Goal: Find specific page/section: Find specific page/section

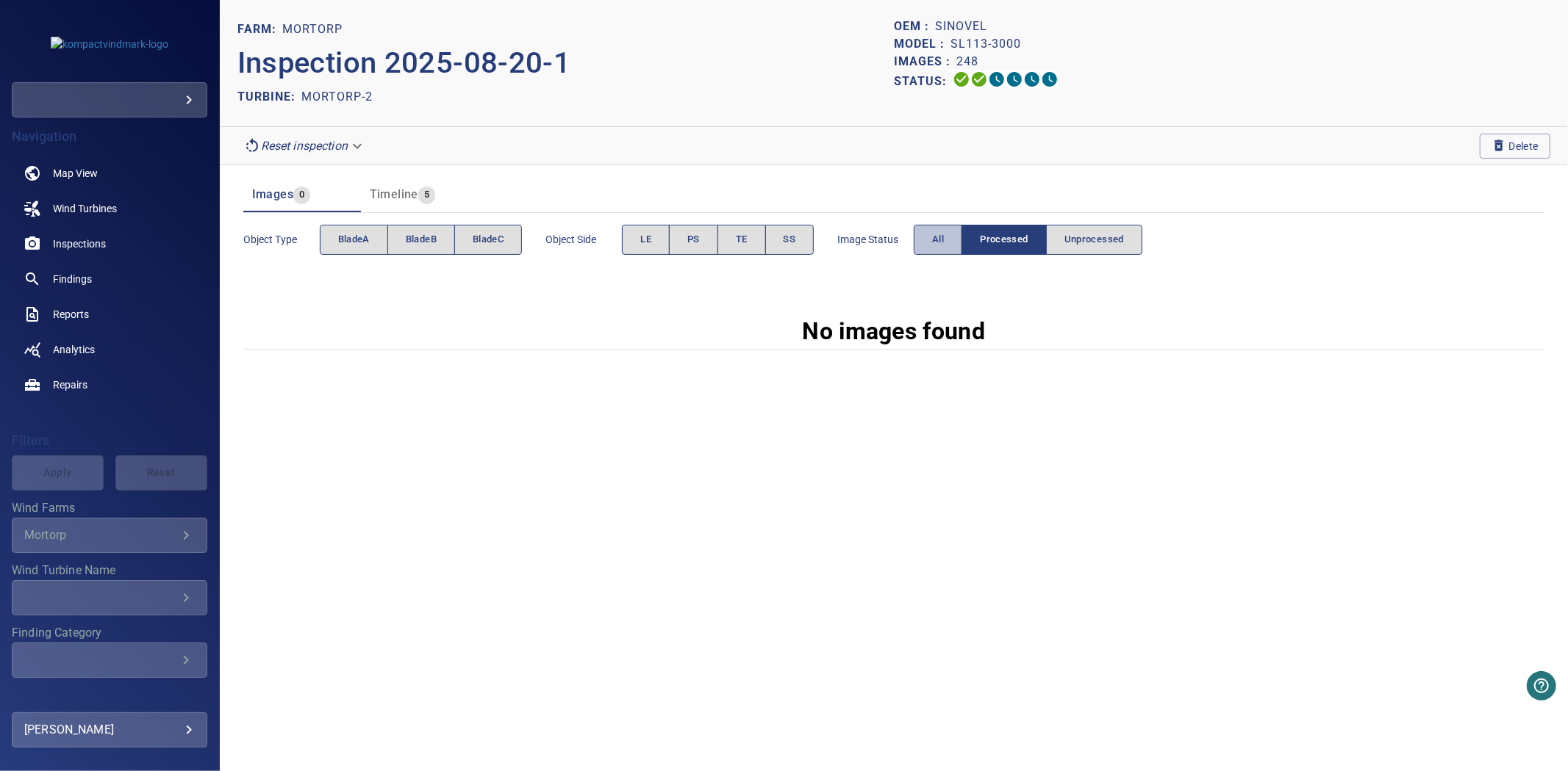
click at [928, 236] on button "All" at bounding box center [938, 240] width 48 height 30
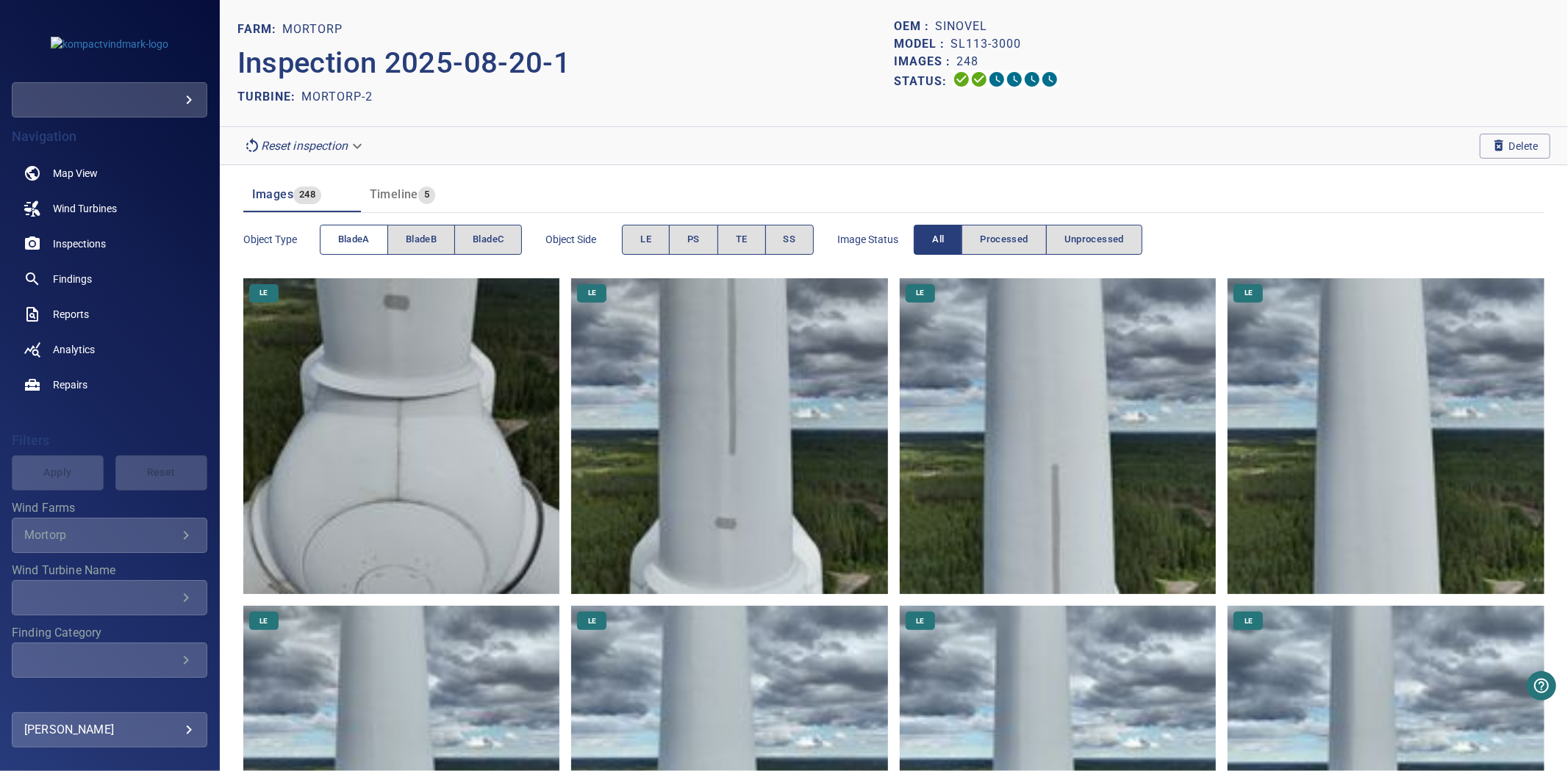
click at [343, 230] on button "bladeA" at bounding box center [354, 240] width 69 height 30
click at [344, 230] on button "bladeA" at bounding box center [354, 240] width 69 height 30
click at [435, 237] on span "bladeB" at bounding box center [421, 239] width 31 height 17
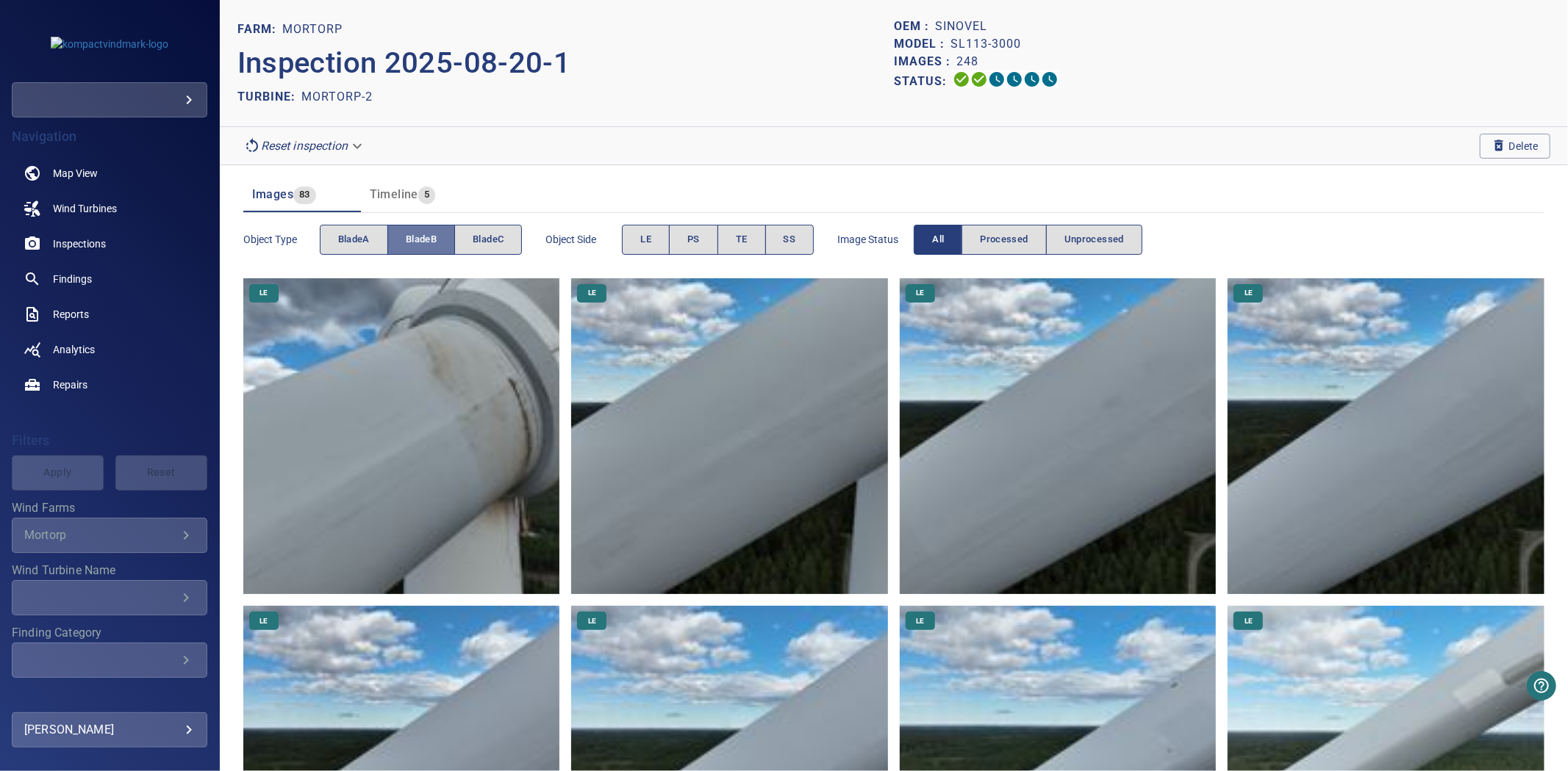
click at [435, 237] on span "bladeB" at bounding box center [421, 239] width 31 height 17
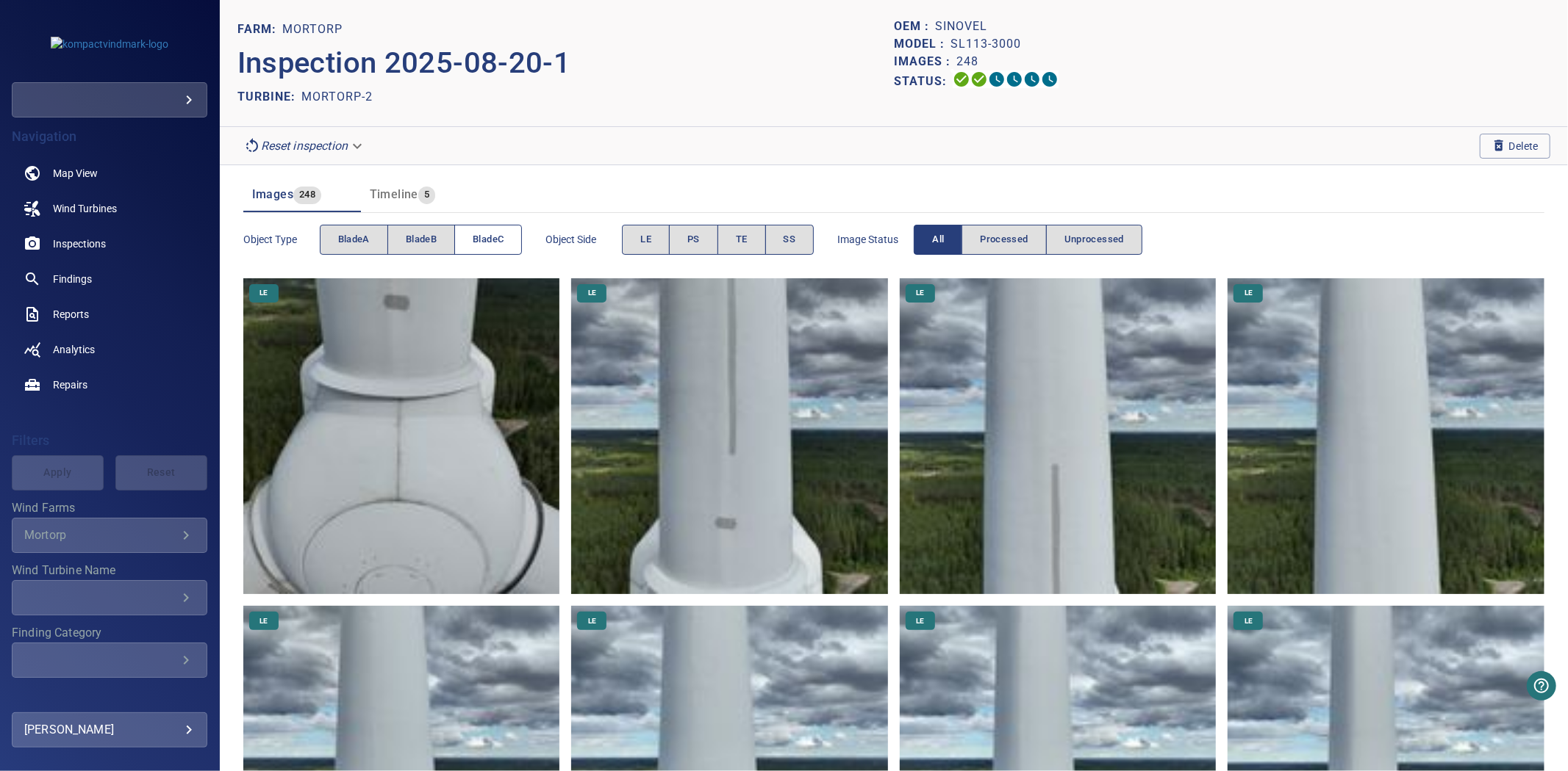
click at [480, 241] on span "bladeC" at bounding box center [488, 239] width 31 height 17
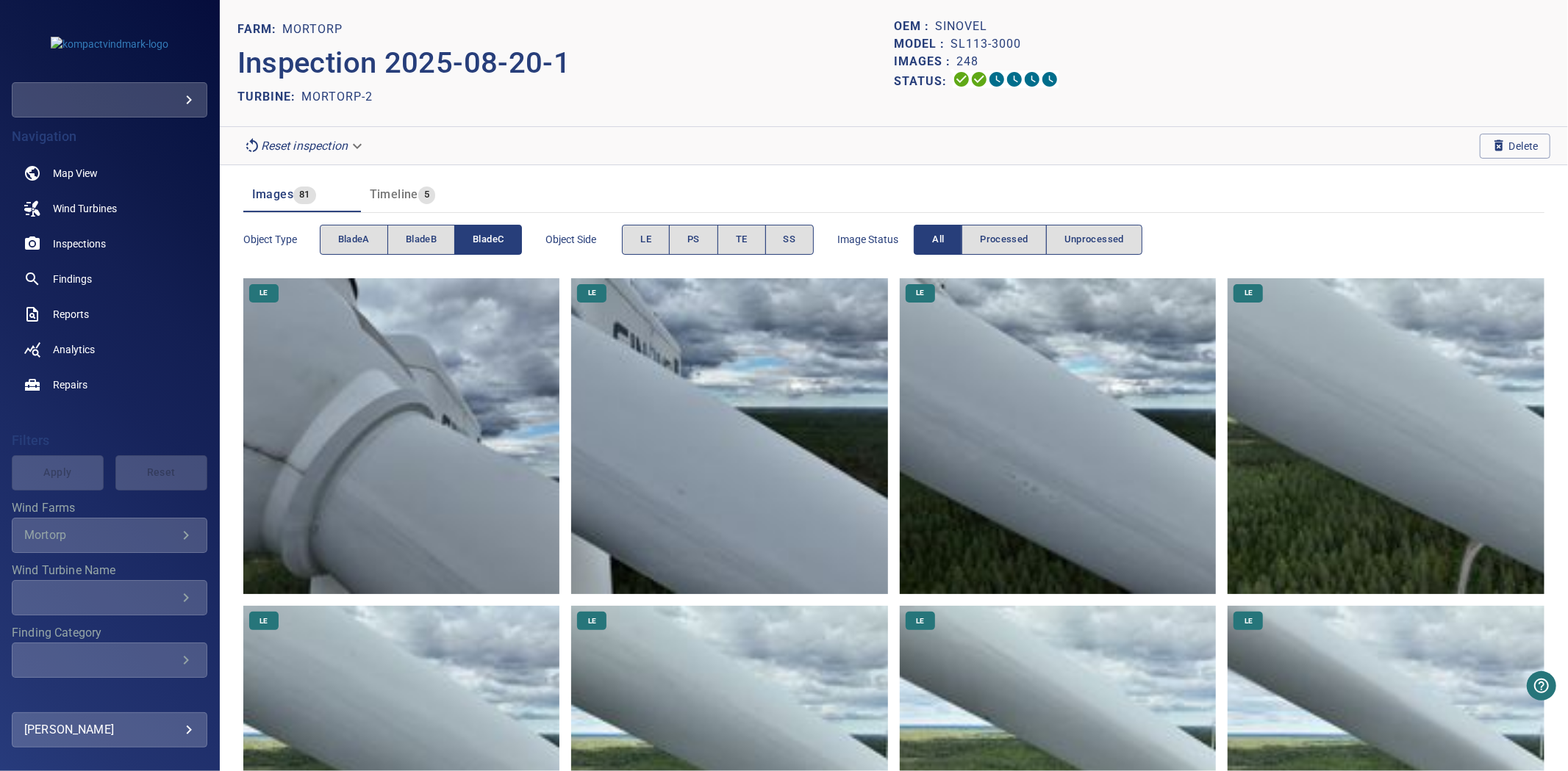
click at [480, 241] on span "bladeC" at bounding box center [488, 239] width 31 height 17
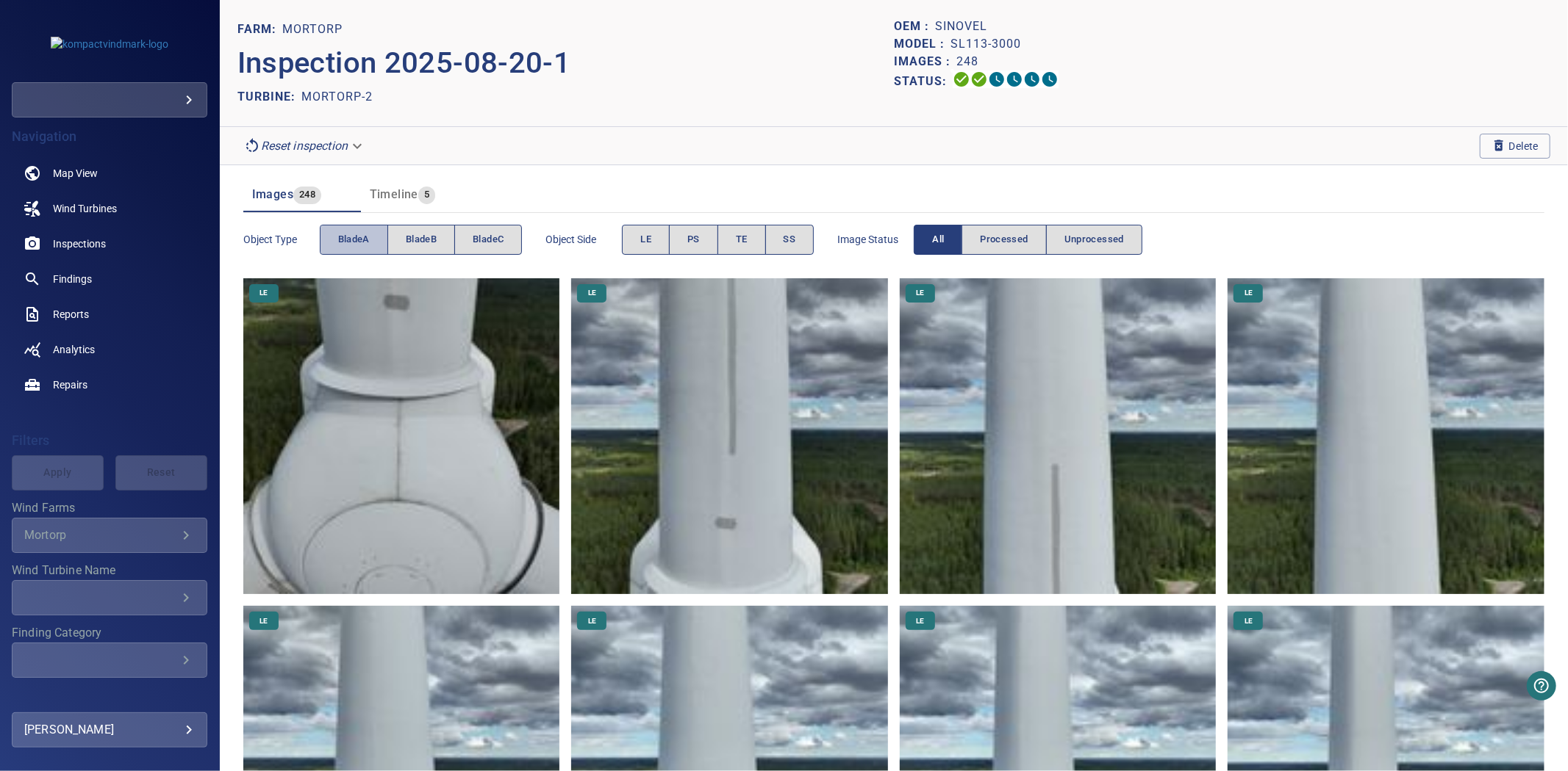
click at [350, 247] on span "bladeA" at bounding box center [354, 239] width 31 height 17
click at [344, 244] on span "bladeA" at bounding box center [354, 239] width 31 height 17
click at [413, 245] on span "bladeB" at bounding box center [421, 239] width 31 height 17
click at [500, 245] on span "bladeC" at bounding box center [488, 239] width 31 height 17
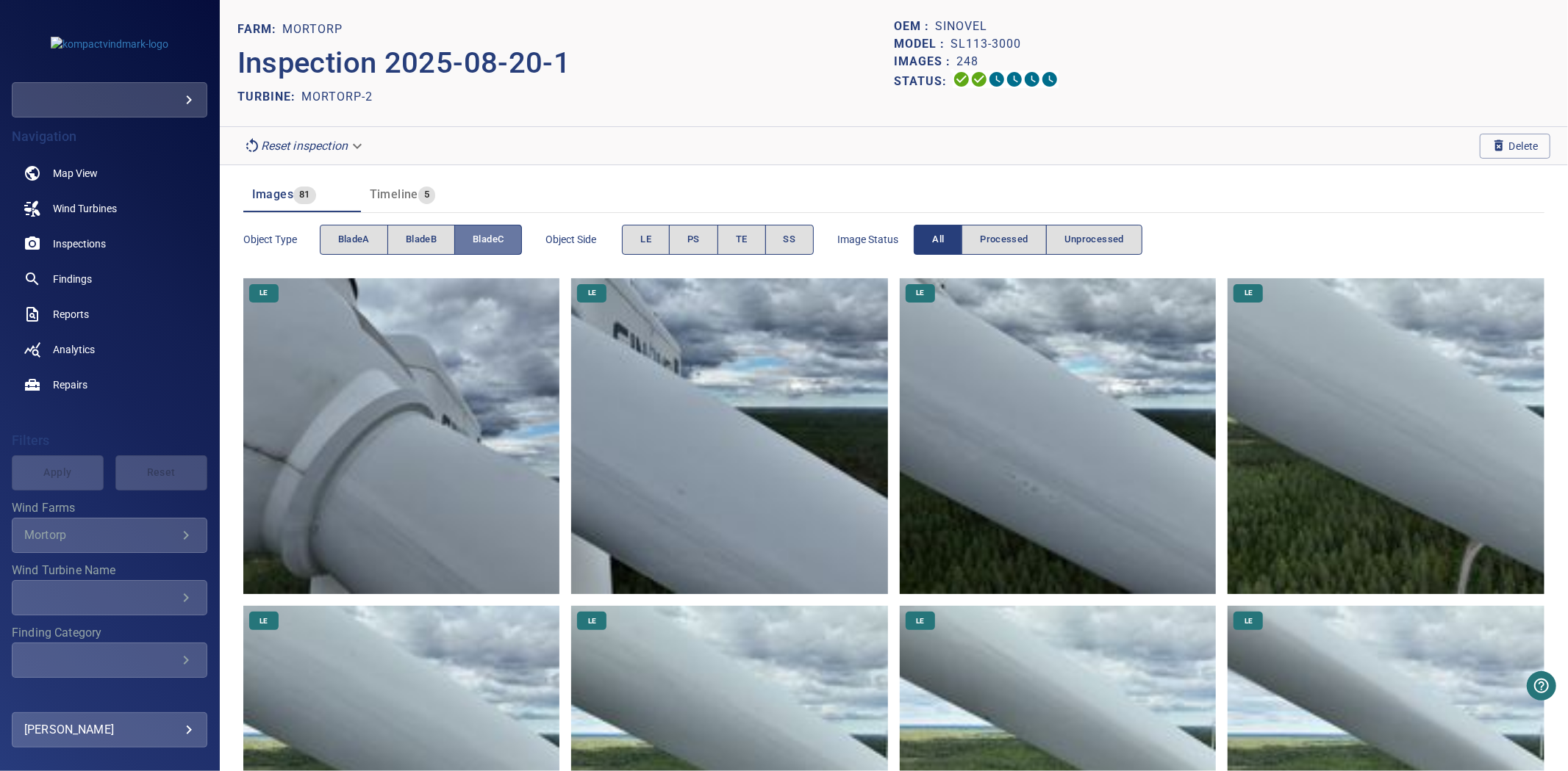
click at [500, 243] on span "bladeC" at bounding box center [488, 239] width 31 height 17
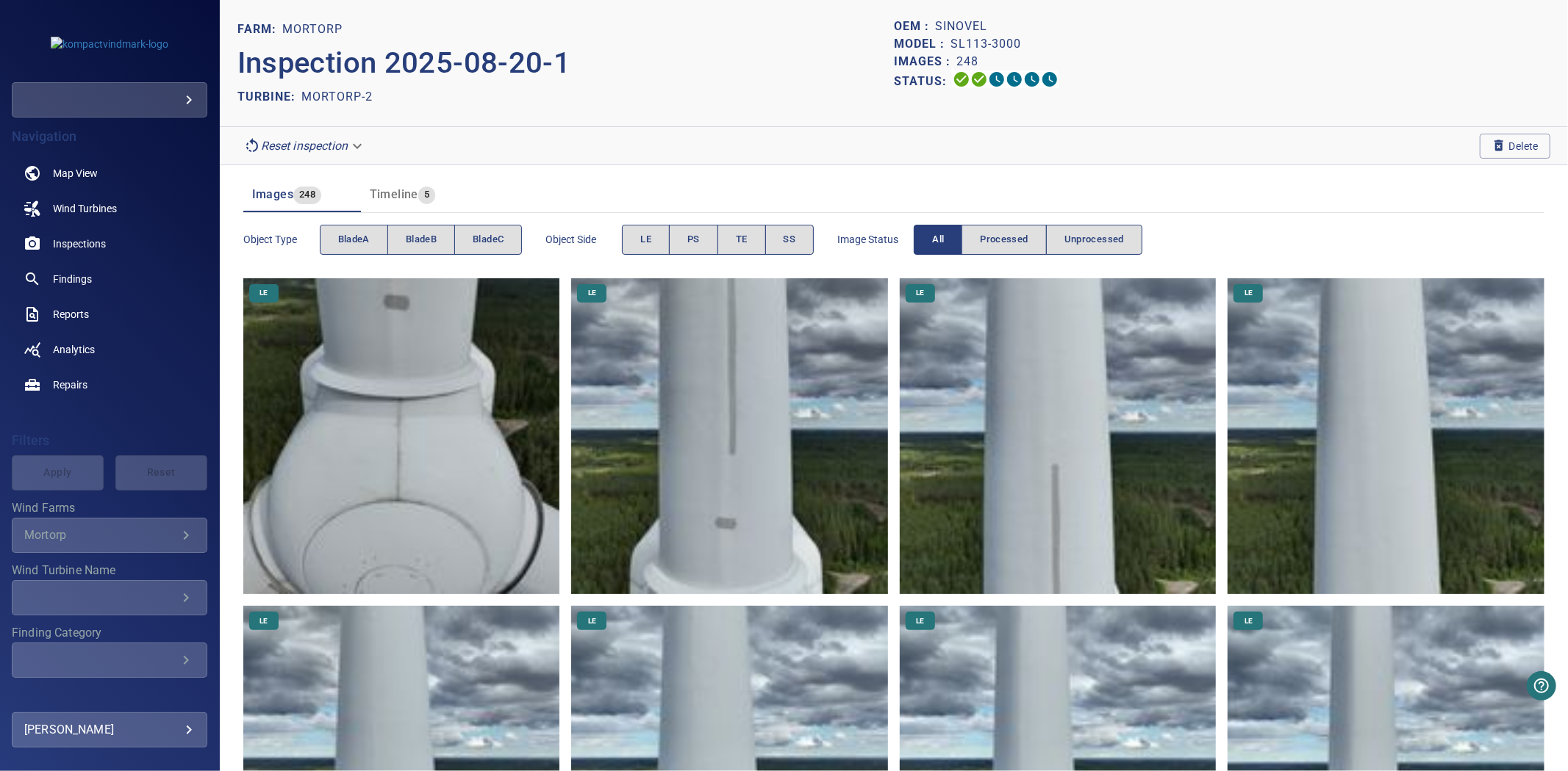
click at [689, 109] on header "FARM: Mortorp Inspection 2025-08-20-1 TURBINE: Mortorp-2 OEM : Sinovel Model : …" at bounding box center [894, 63] width 1348 height 127
click at [347, 248] on button "bladeA" at bounding box center [354, 240] width 69 height 30
click at [405, 252] on button "bladeB" at bounding box center [421, 240] width 68 height 30
click at [487, 243] on span "bladeC" at bounding box center [488, 239] width 31 height 17
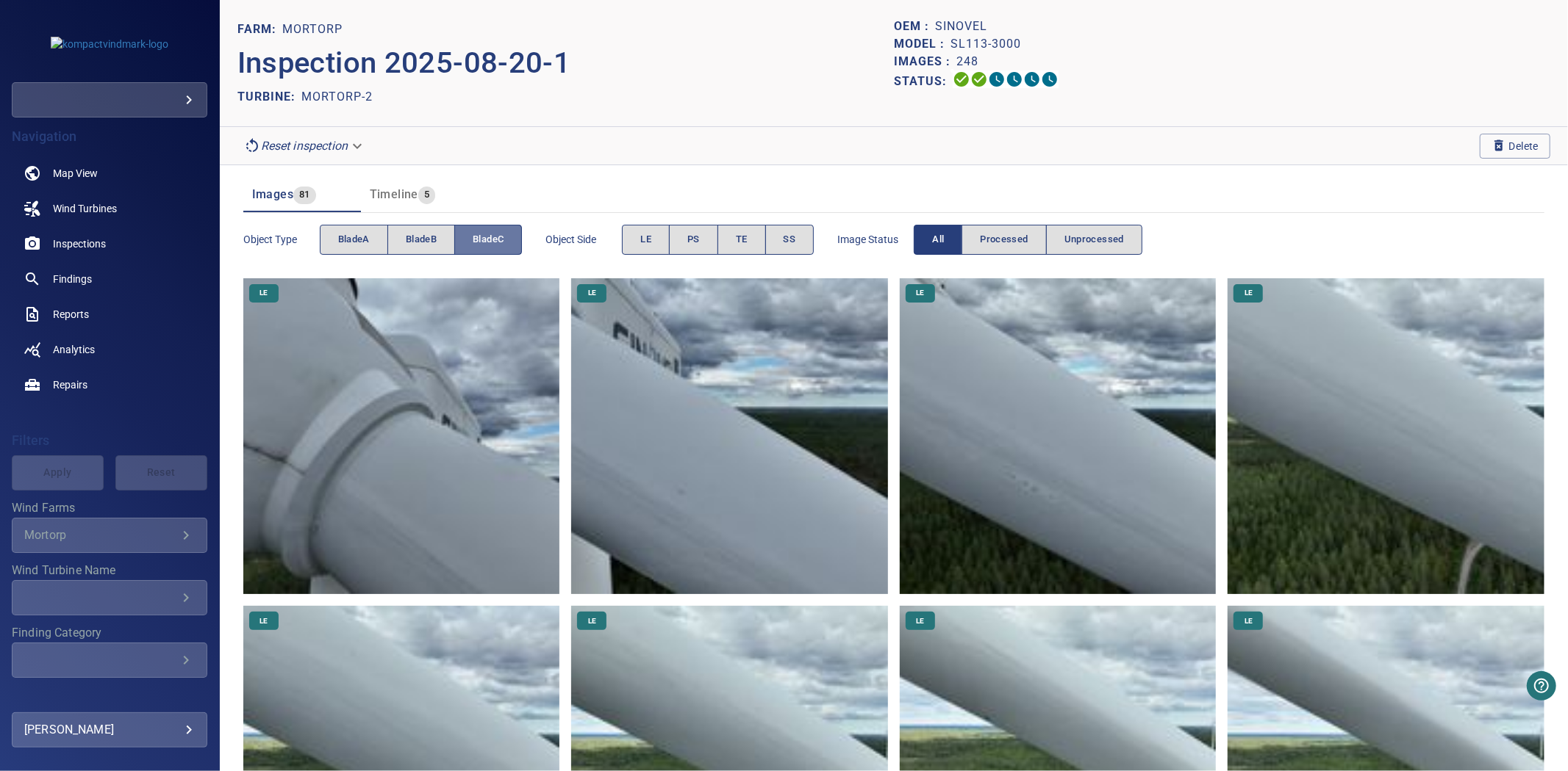
click at [487, 243] on span "bladeC" at bounding box center [488, 239] width 31 height 17
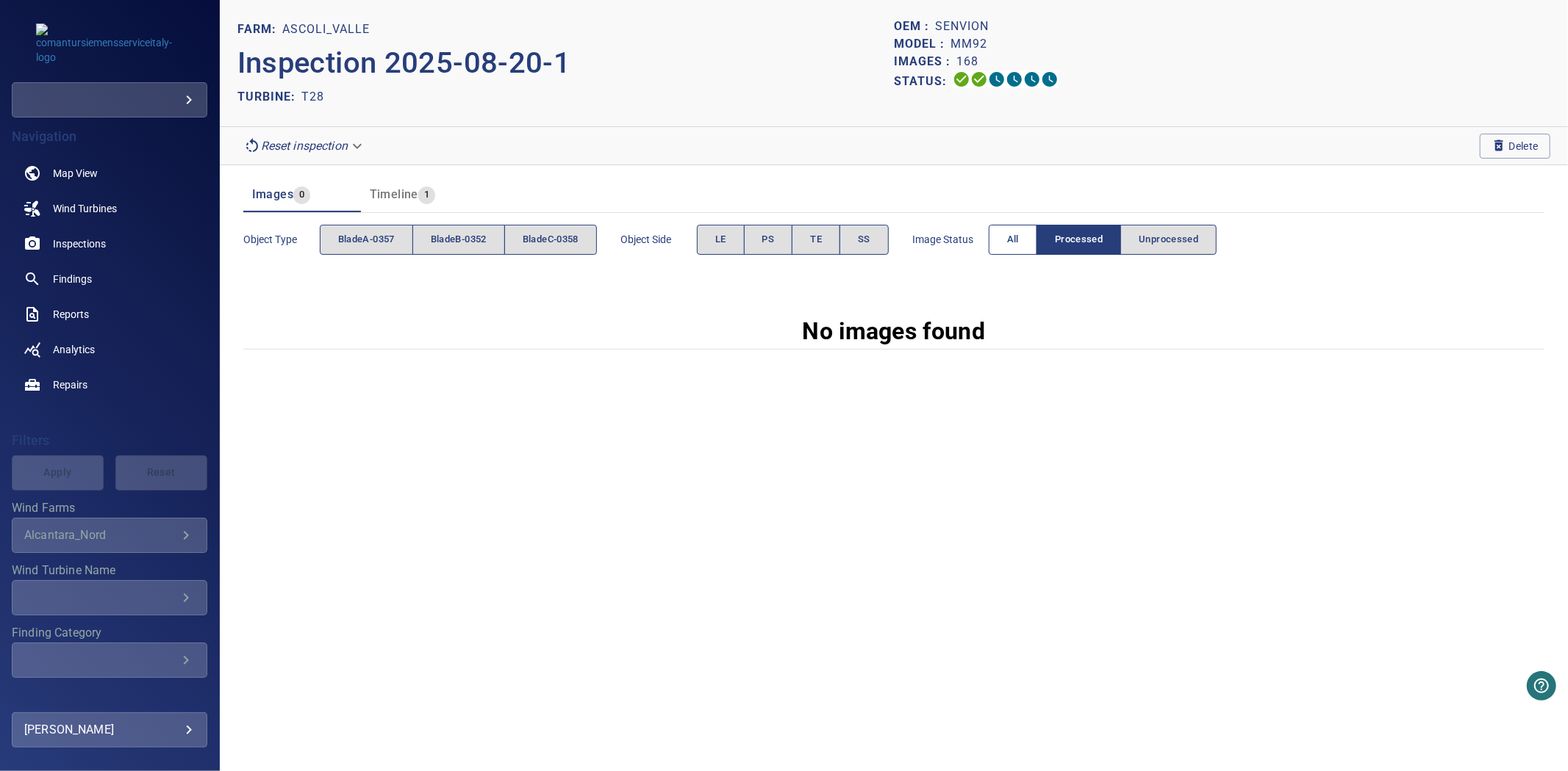
click at [1007, 247] on button "All" at bounding box center [1013, 240] width 48 height 30
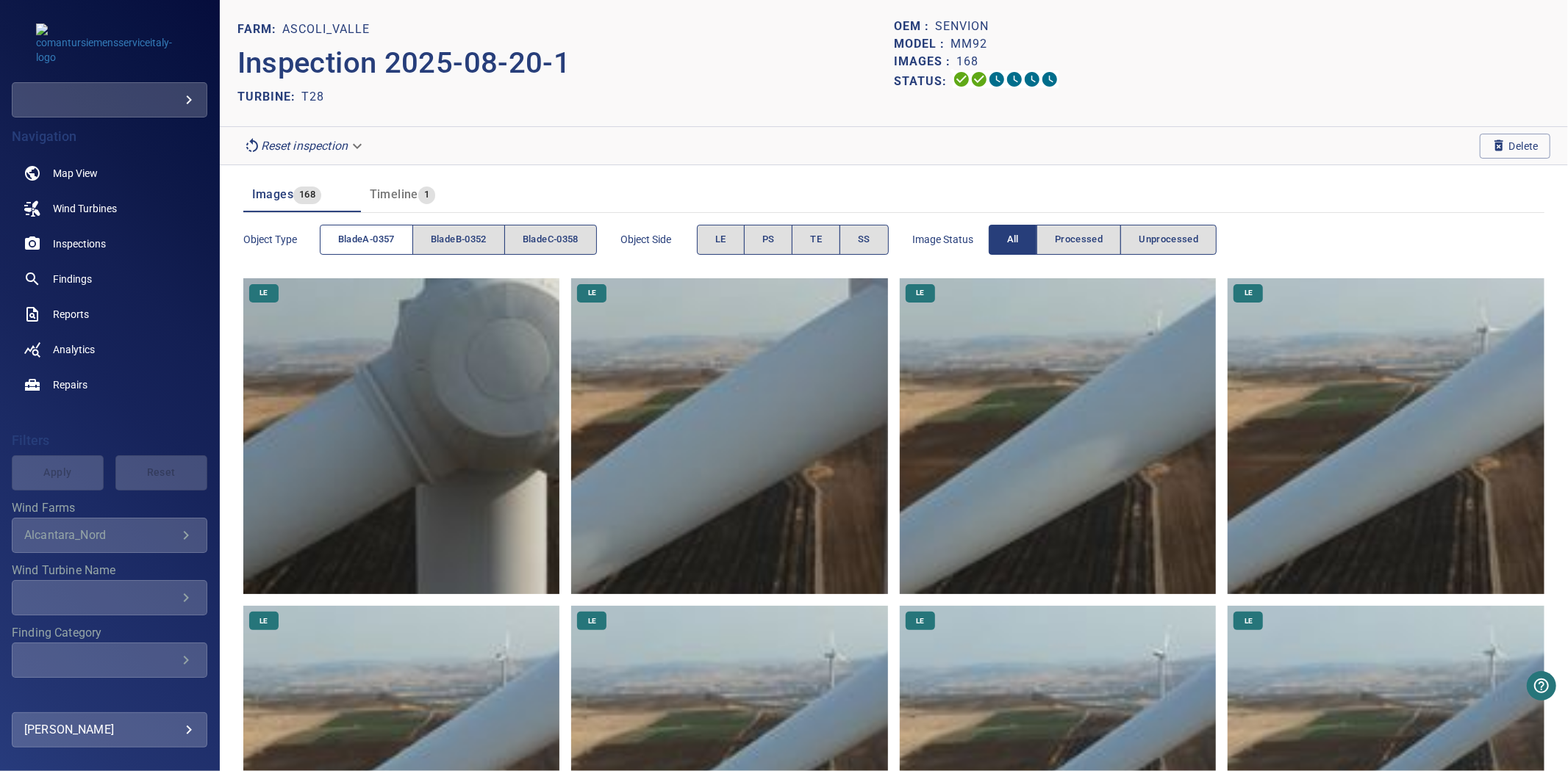
click at [379, 236] on span "bladeA-0357" at bounding box center [366, 239] width 56 height 17
click at [439, 243] on span "bladeB-0352" at bounding box center [458, 239] width 56 height 17
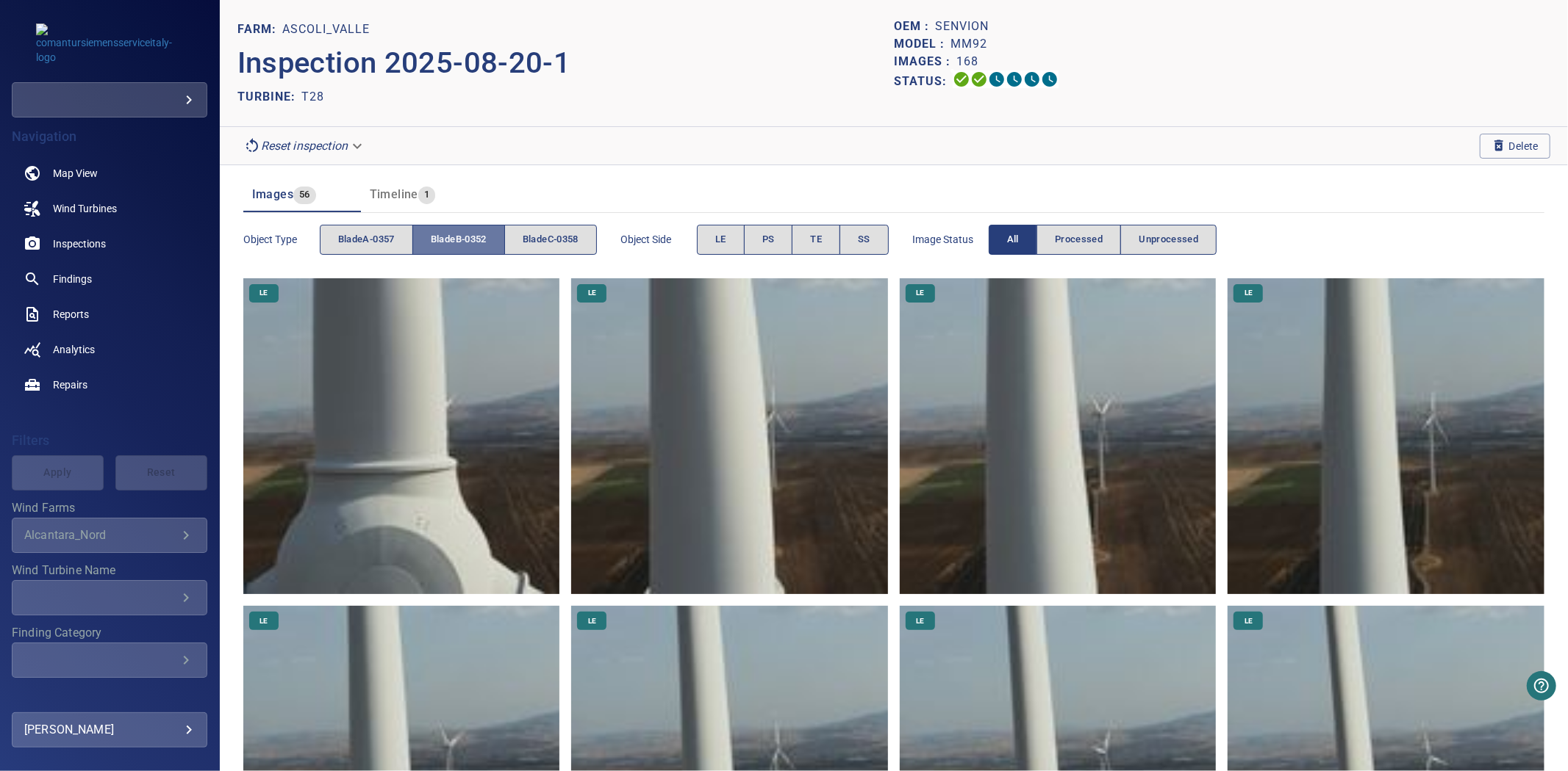
click at [439, 243] on span "bladeB-0352" at bounding box center [458, 239] width 56 height 17
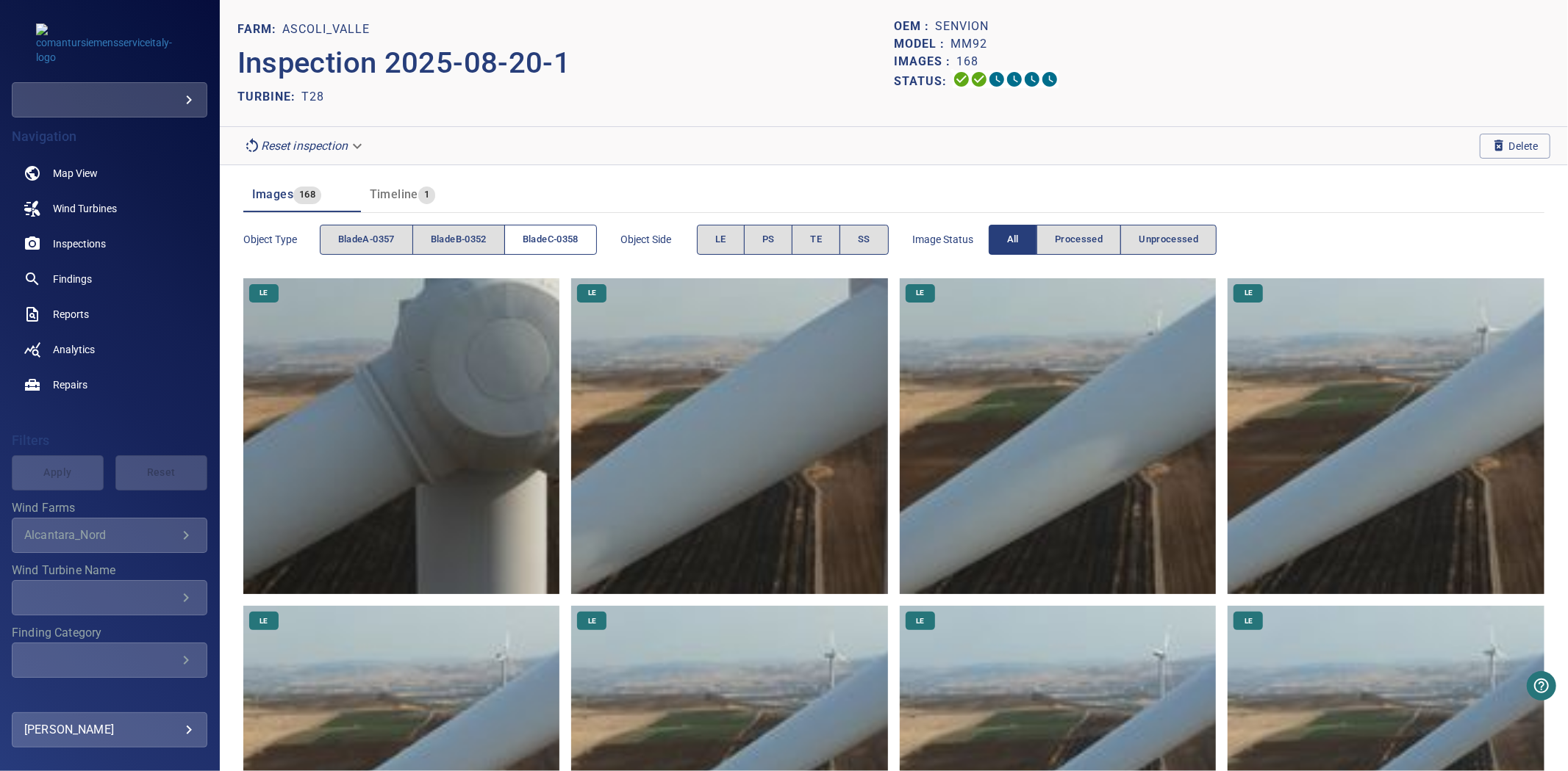
click at [524, 244] on button "bladeC-0358" at bounding box center [551, 240] width 93 height 30
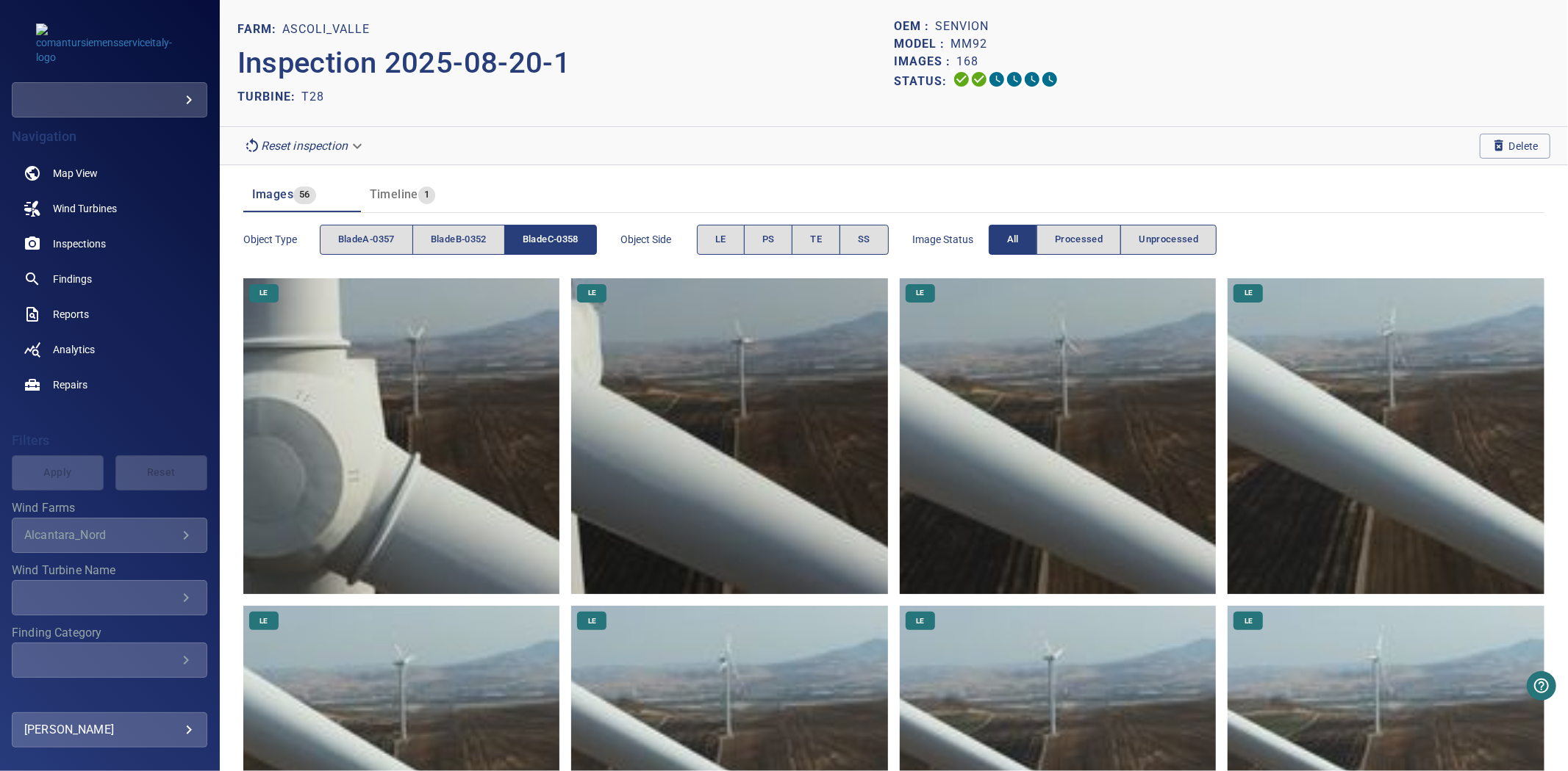
click at [524, 244] on button "bladeC-0358" at bounding box center [551, 240] width 93 height 30
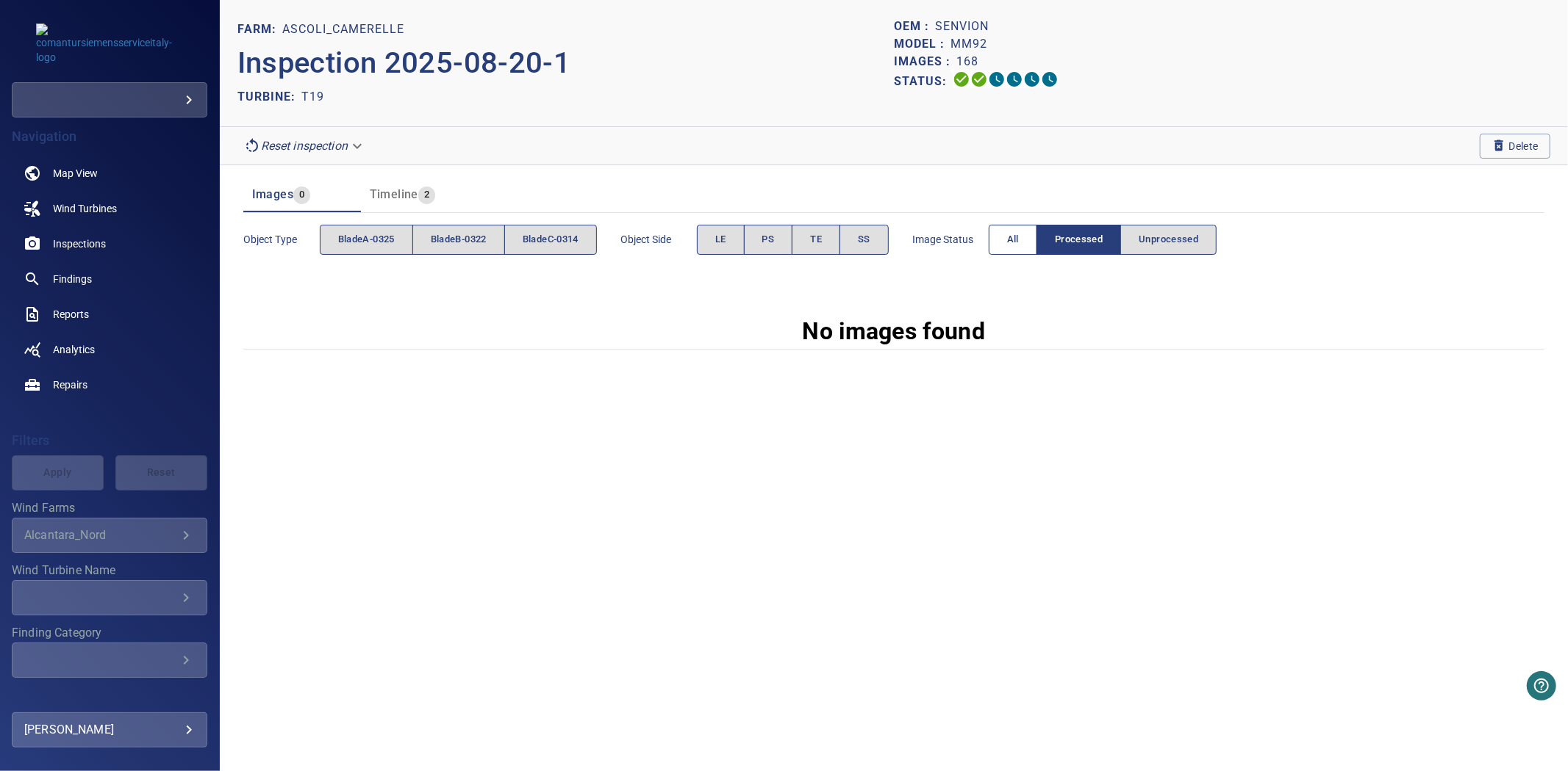
click at [1017, 250] on button "All" at bounding box center [1013, 240] width 48 height 30
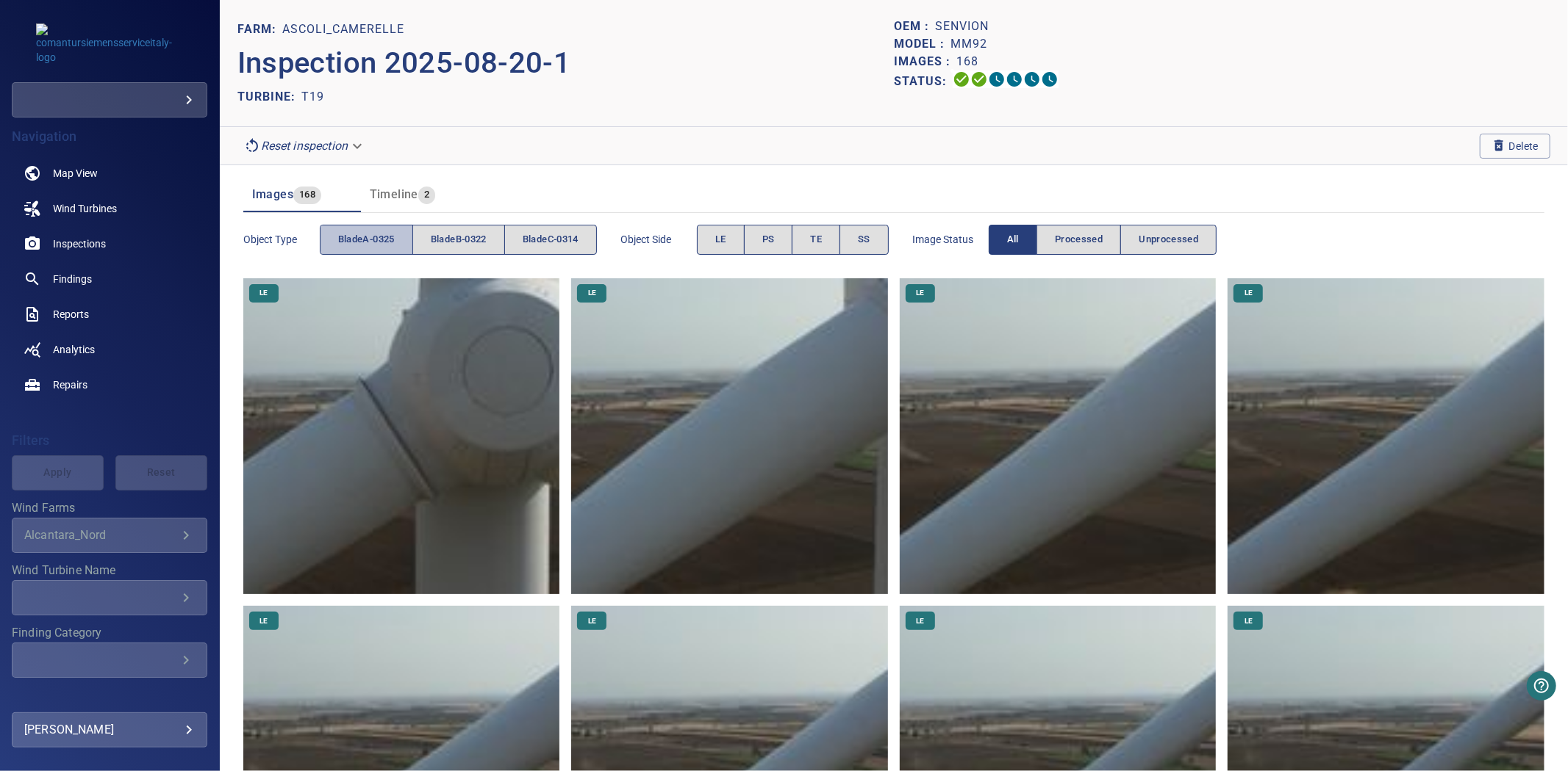
click at [400, 239] on button "bladeA-0325" at bounding box center [366, 240] width 94 height 30
click at [397, 238] on button "bladeA-0325" at bounding box center [366, 240] width 94 height 30
click at [443, 238] on span "bladeB-0322" at bounding box center [458, 239] width 56 height 17
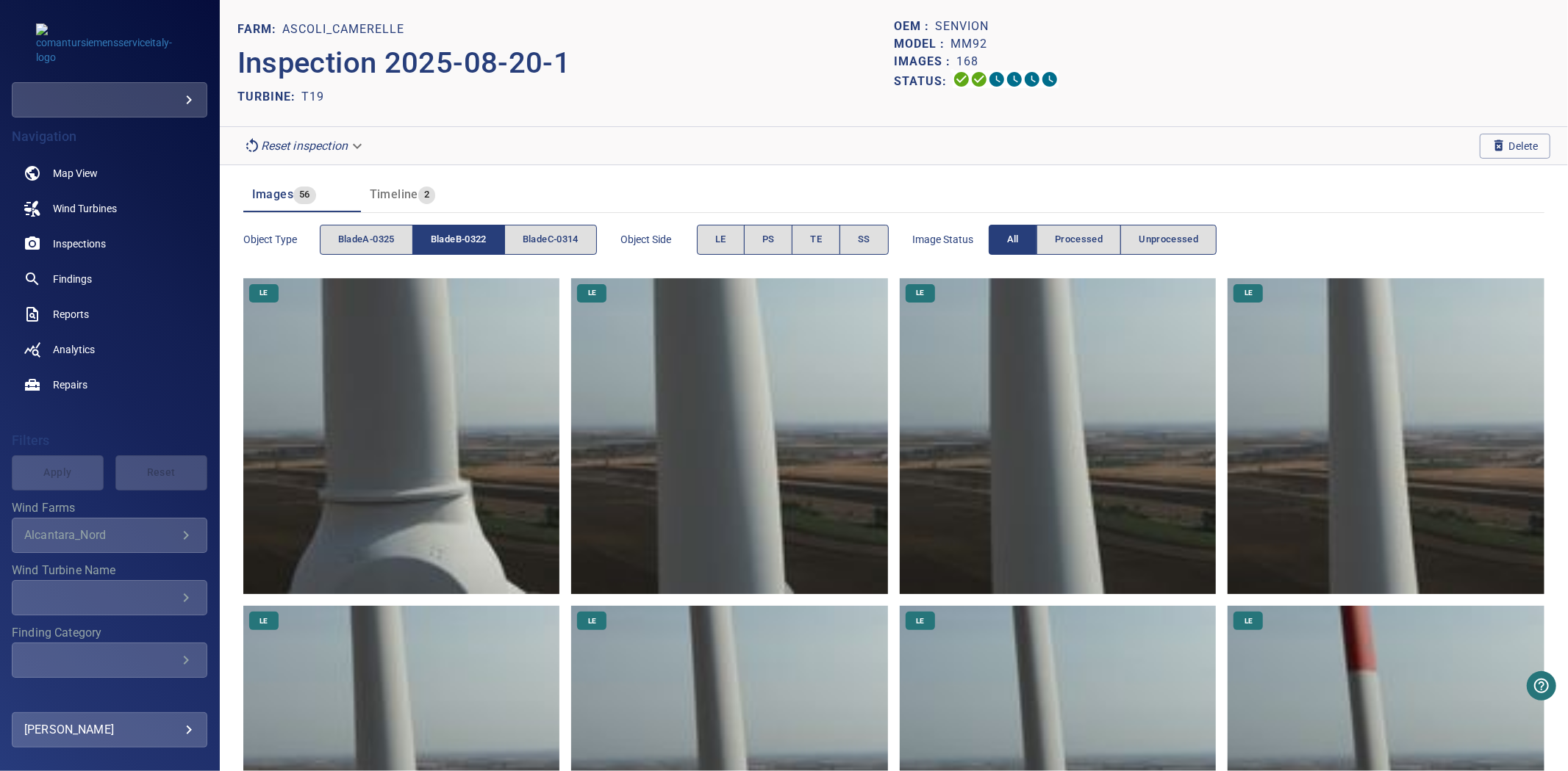
click at [443, 238] on span "bladeB-0322" at bounding box center [458, 239] width 56 height 17
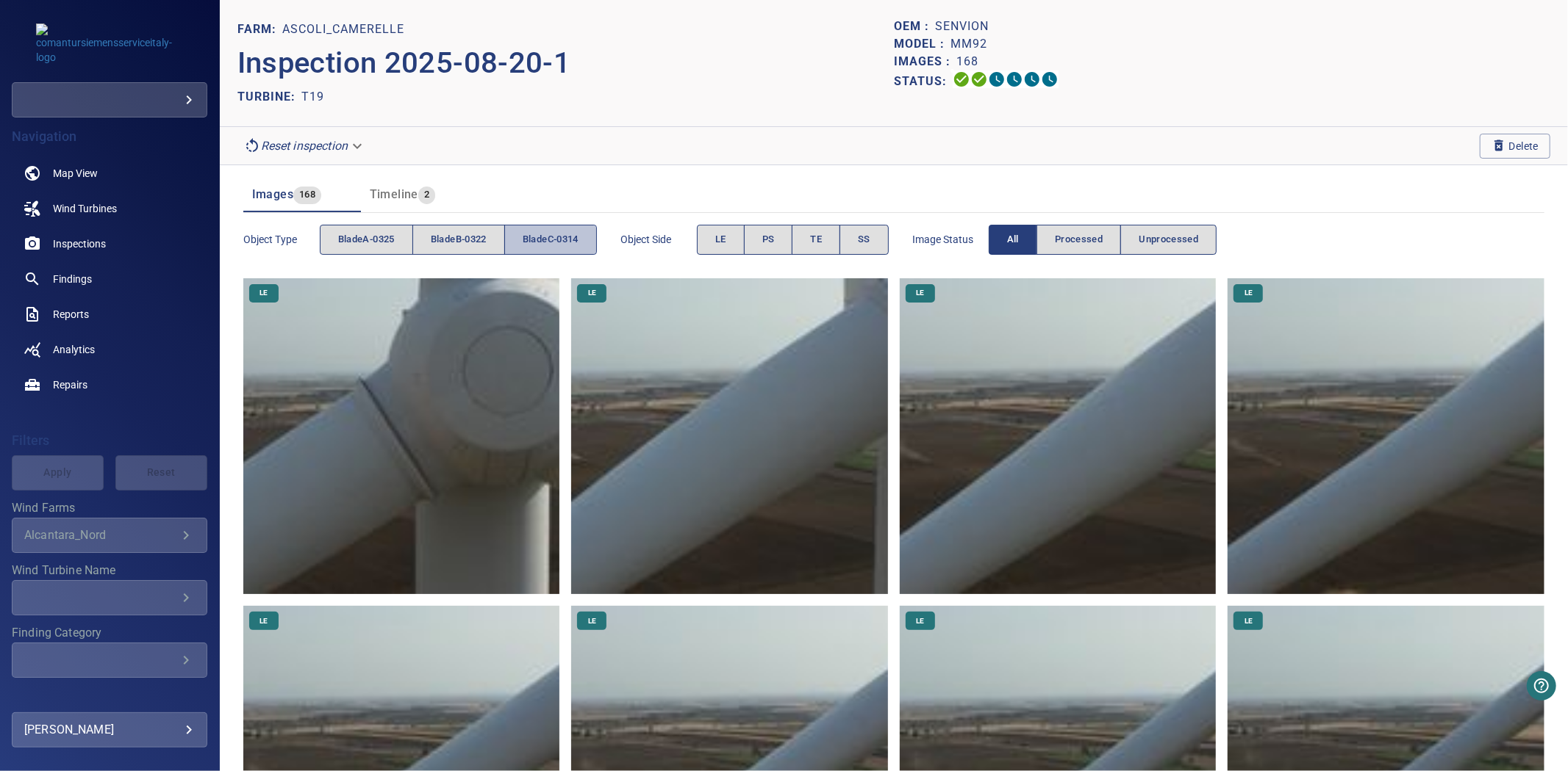
click at [543, 238] on span "bladeC-0314" at bounding box center [550, 239] width 56 height 17
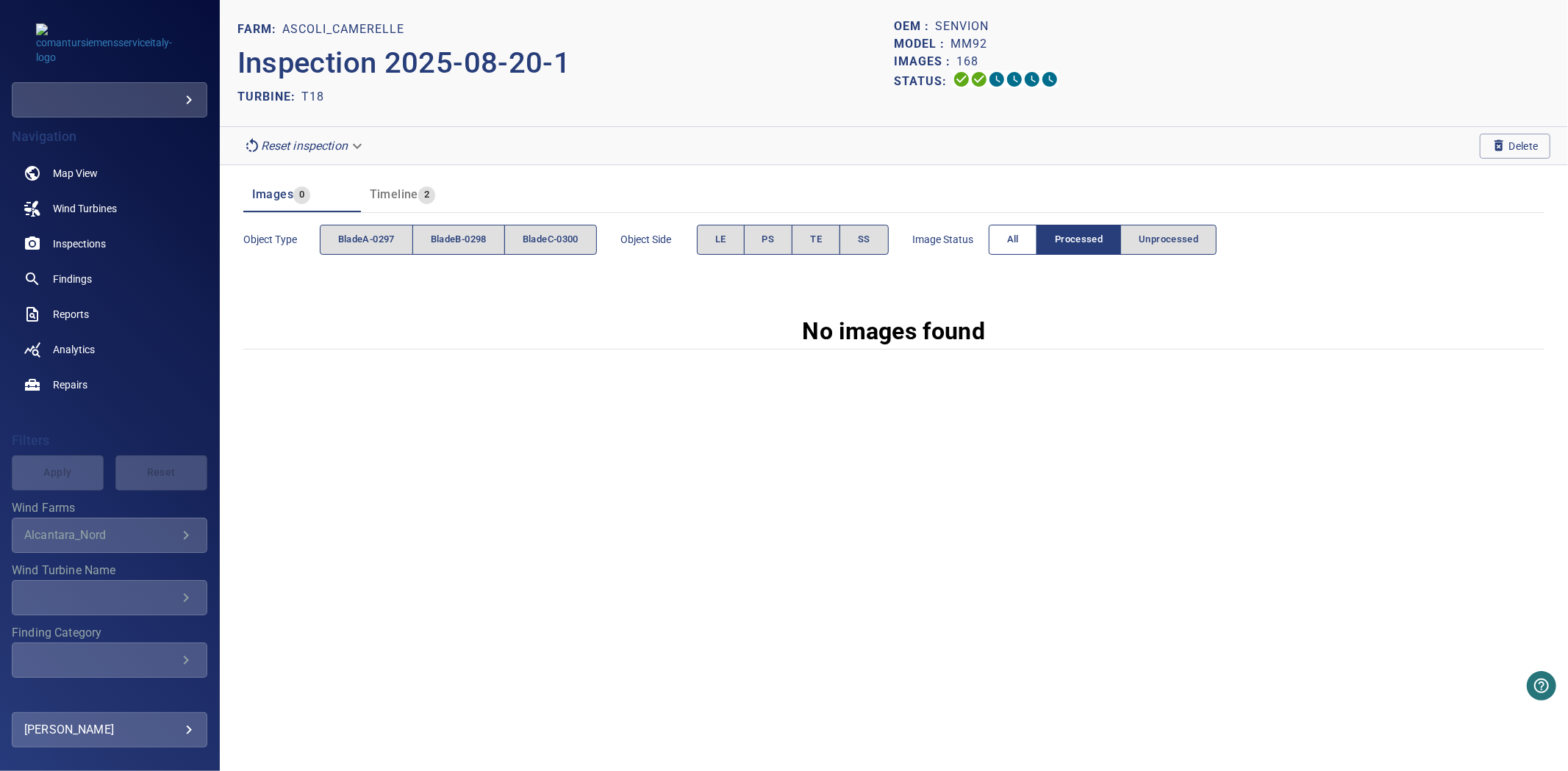
click at [1019, 238] on span "All" at bounding box center [1013, 239] width 12 height 17
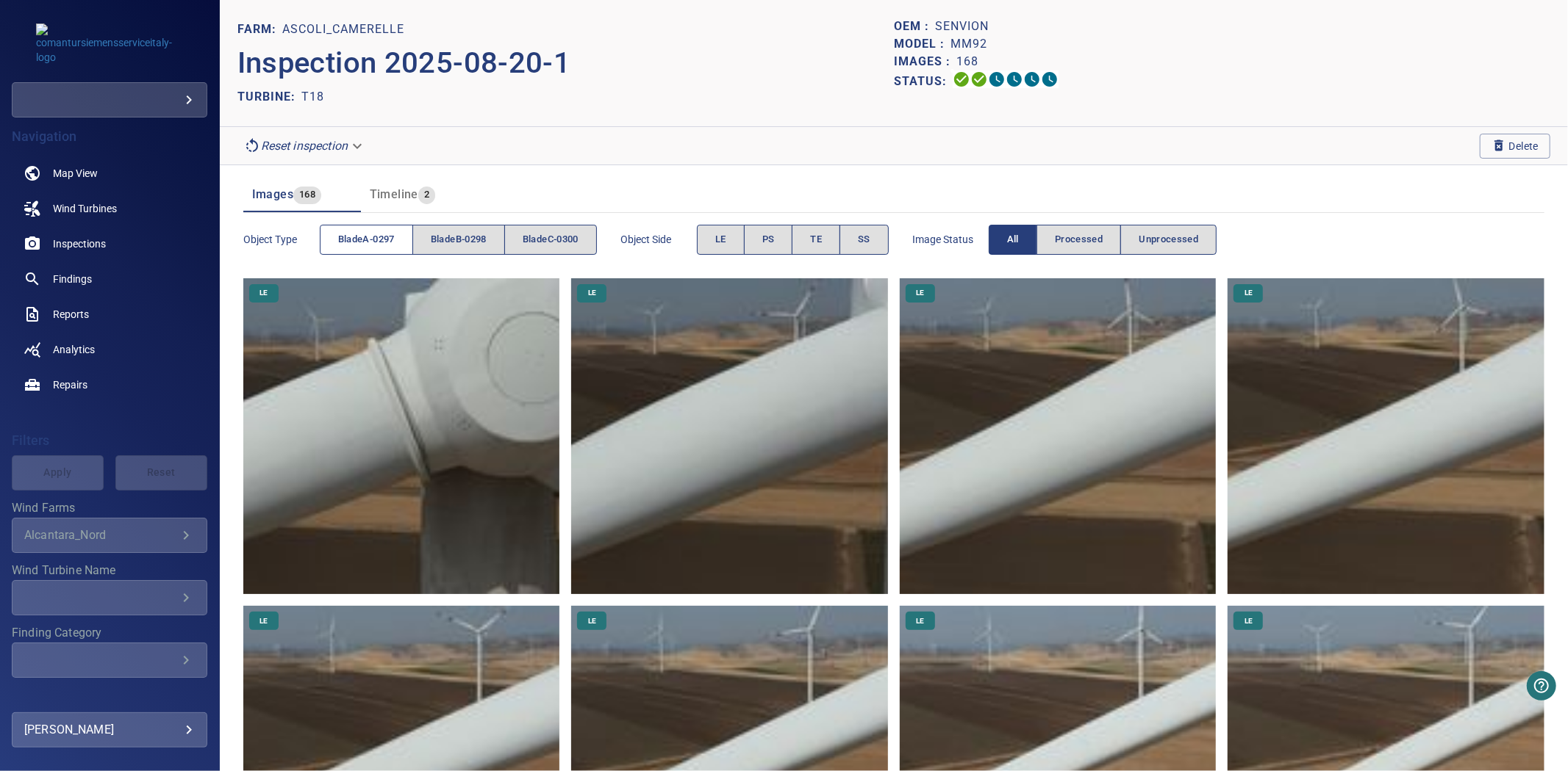
click at [376, 243] on span "bladeA-0297" at bounding box center [366, 239] width 56 height 17
click at [375, 243] on span "bladeA-0297" at bounding box center [366, 239] width 56 height 17
click at [427, 246] on button "bladeB-0298" at bounding box center [459, 240] width 93 height 30
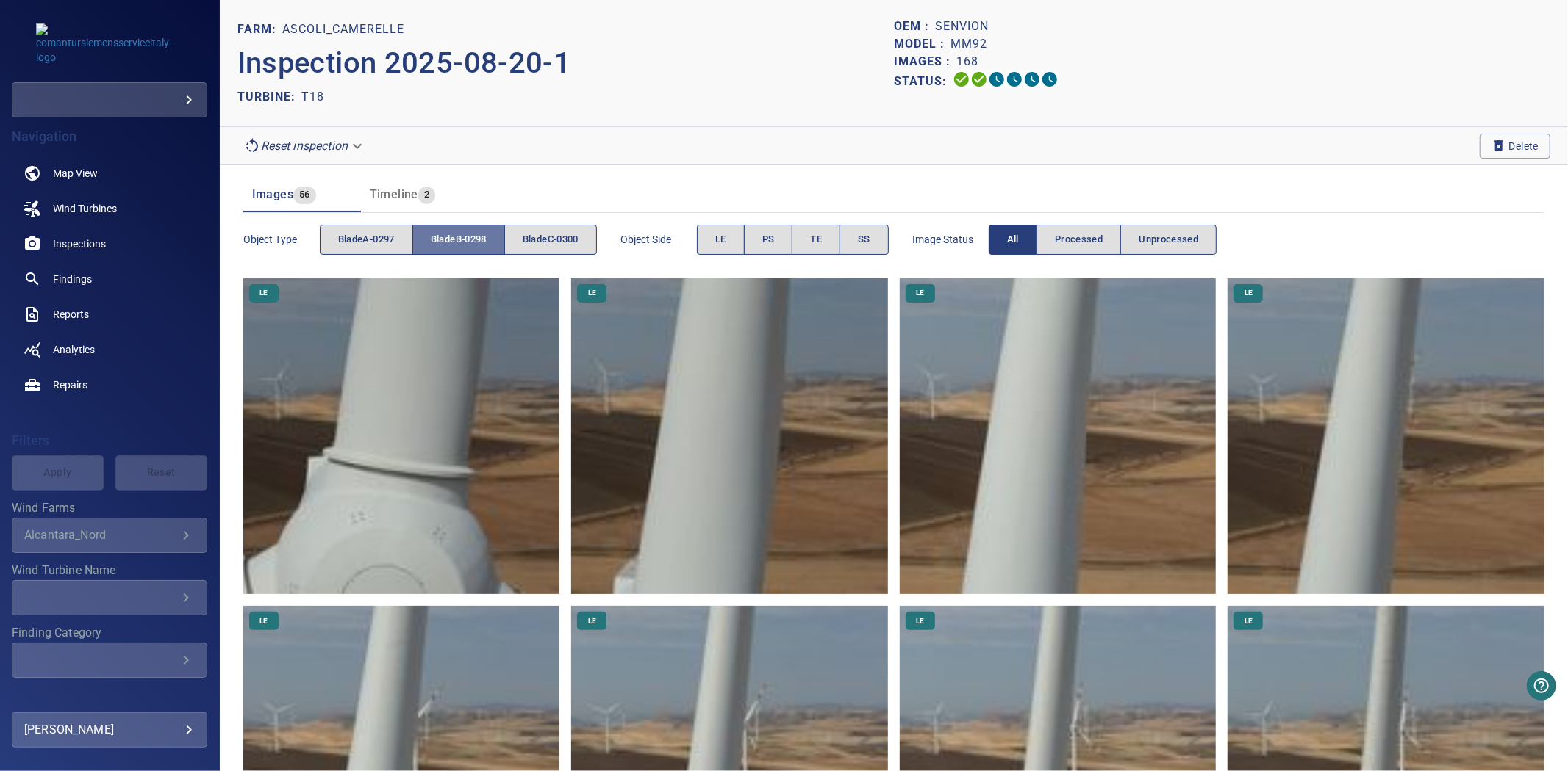
click at [427, 246] on button "bladeB-0298" at bounding box center [459, 240] width 93 height 30
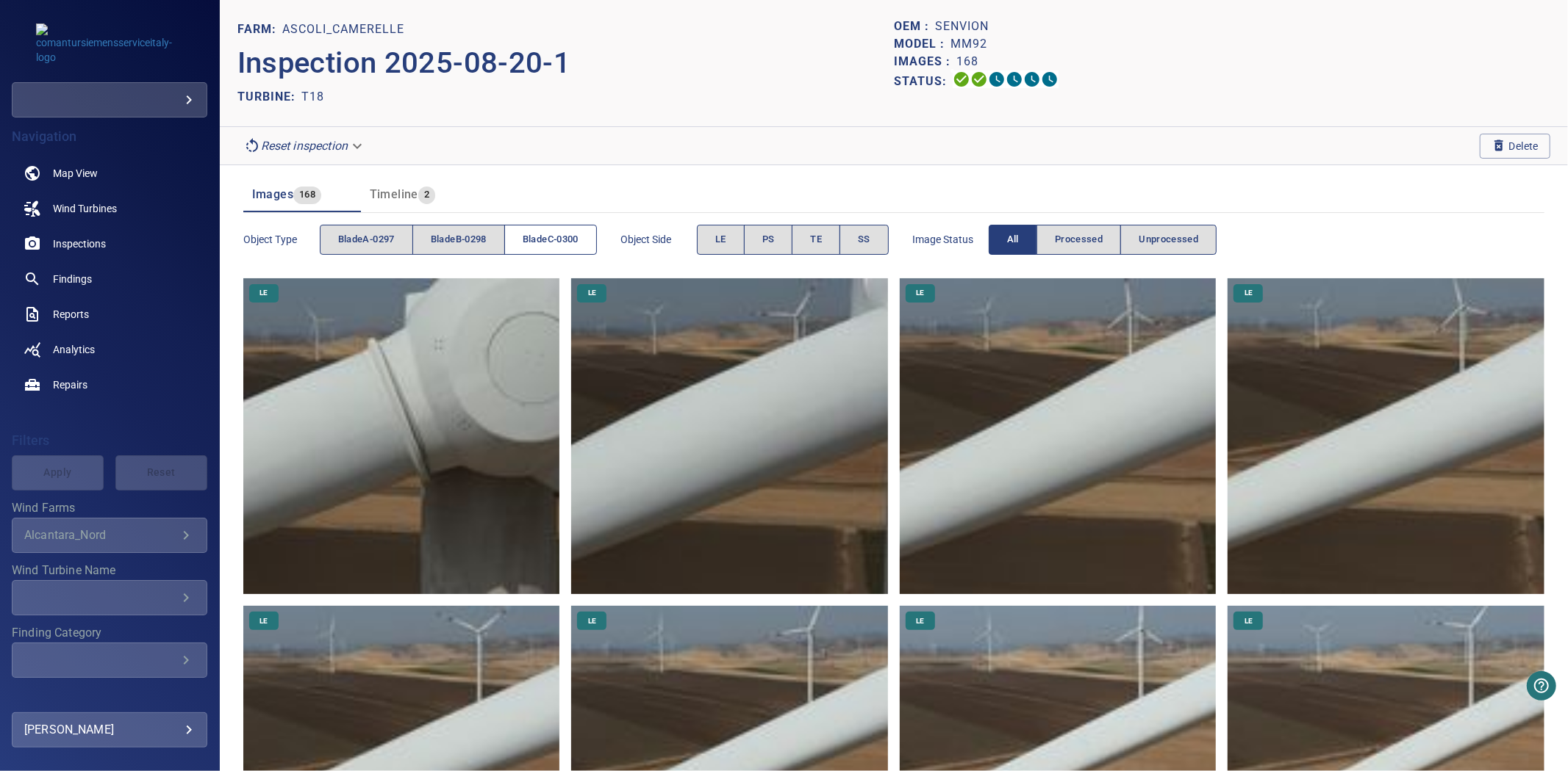
click at [521, 247] on button "bladeC-0300" at bounding box center [551, 240] width 93 height 30
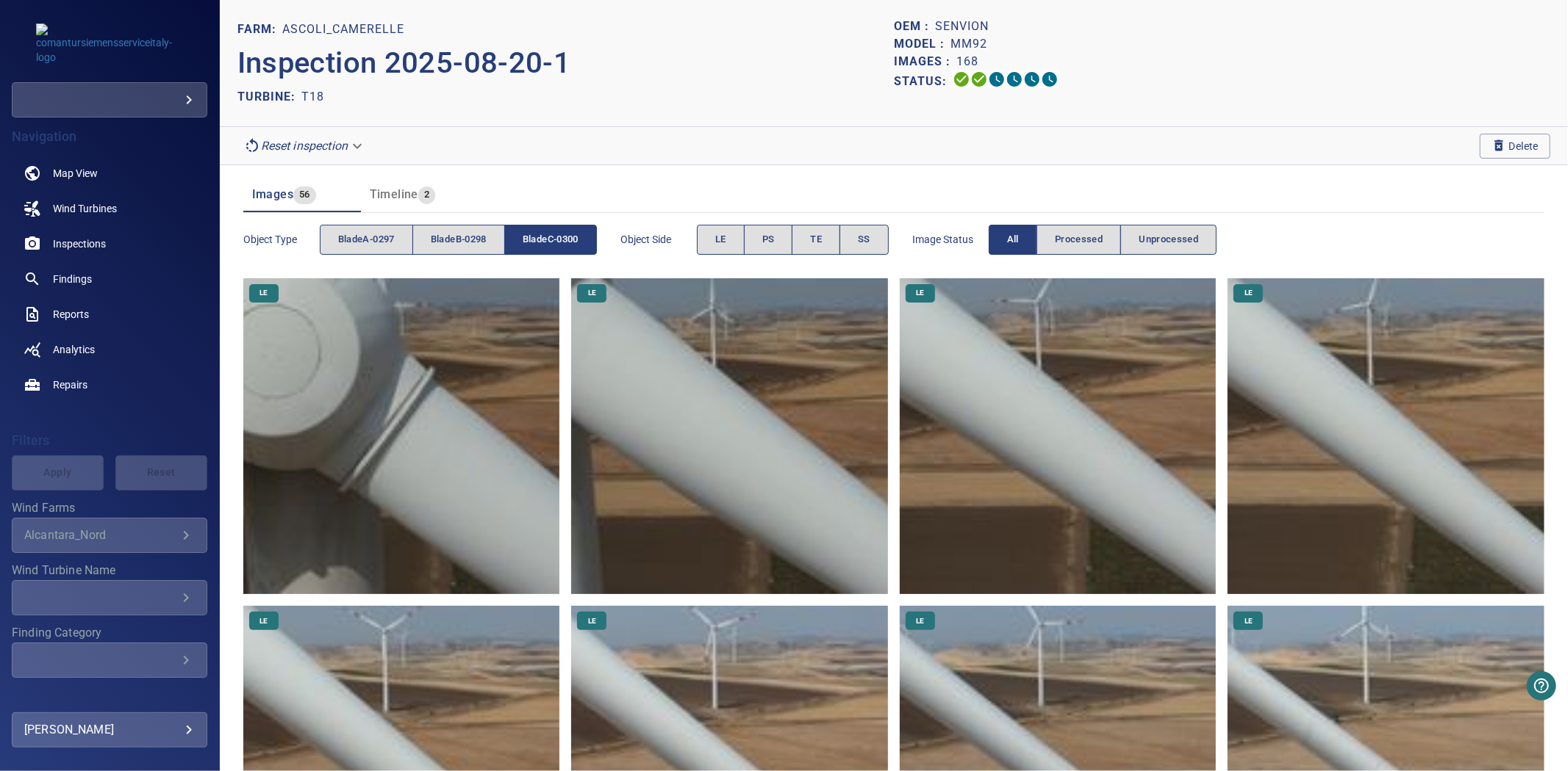
click at [521, 247] on button "bladeC-0300" at bounding box center [551, 240] width 93 height 30
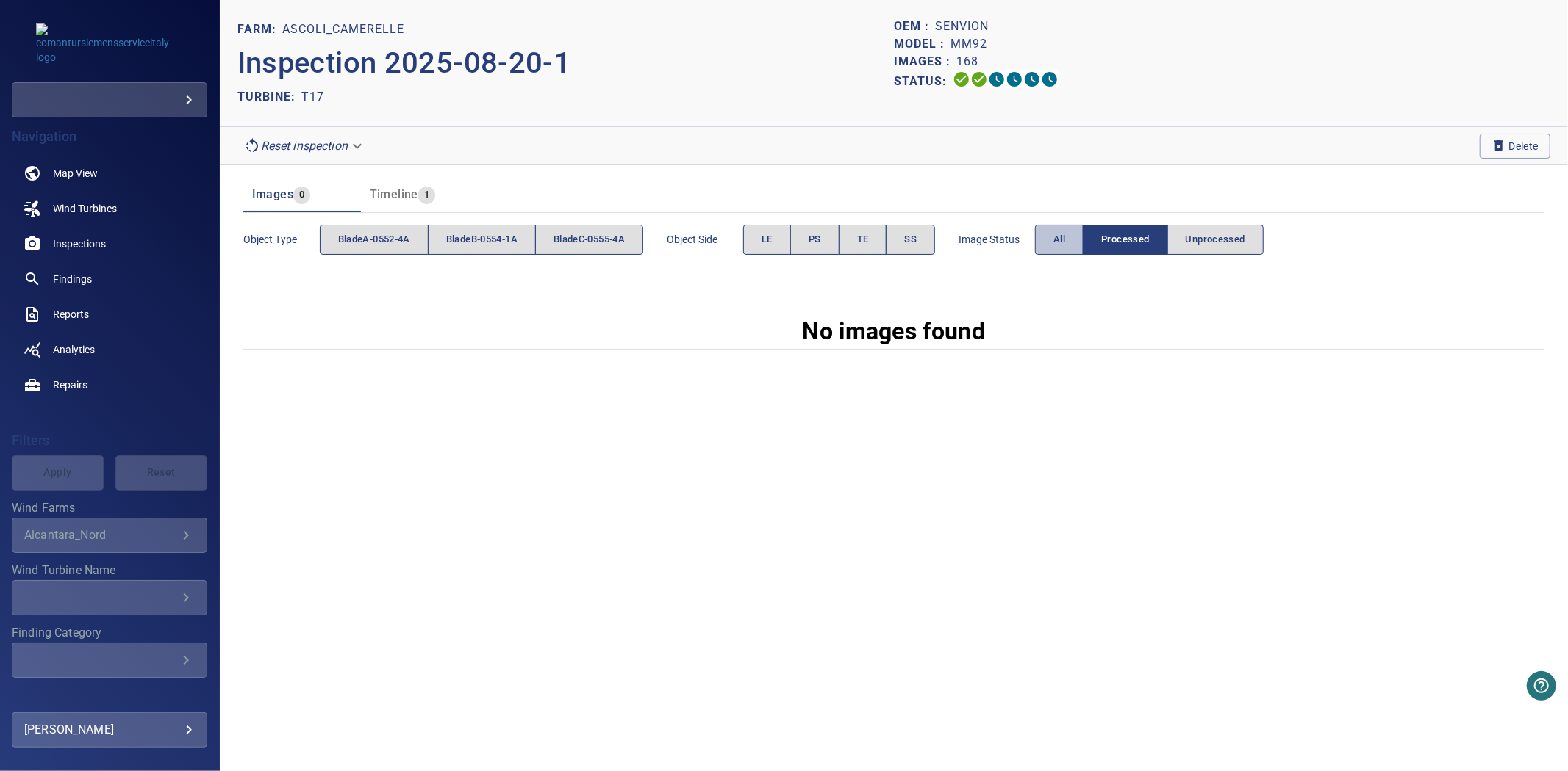
click at [1068, 253] on button "All" at bounding box center [1059, 240] width 48 height 30
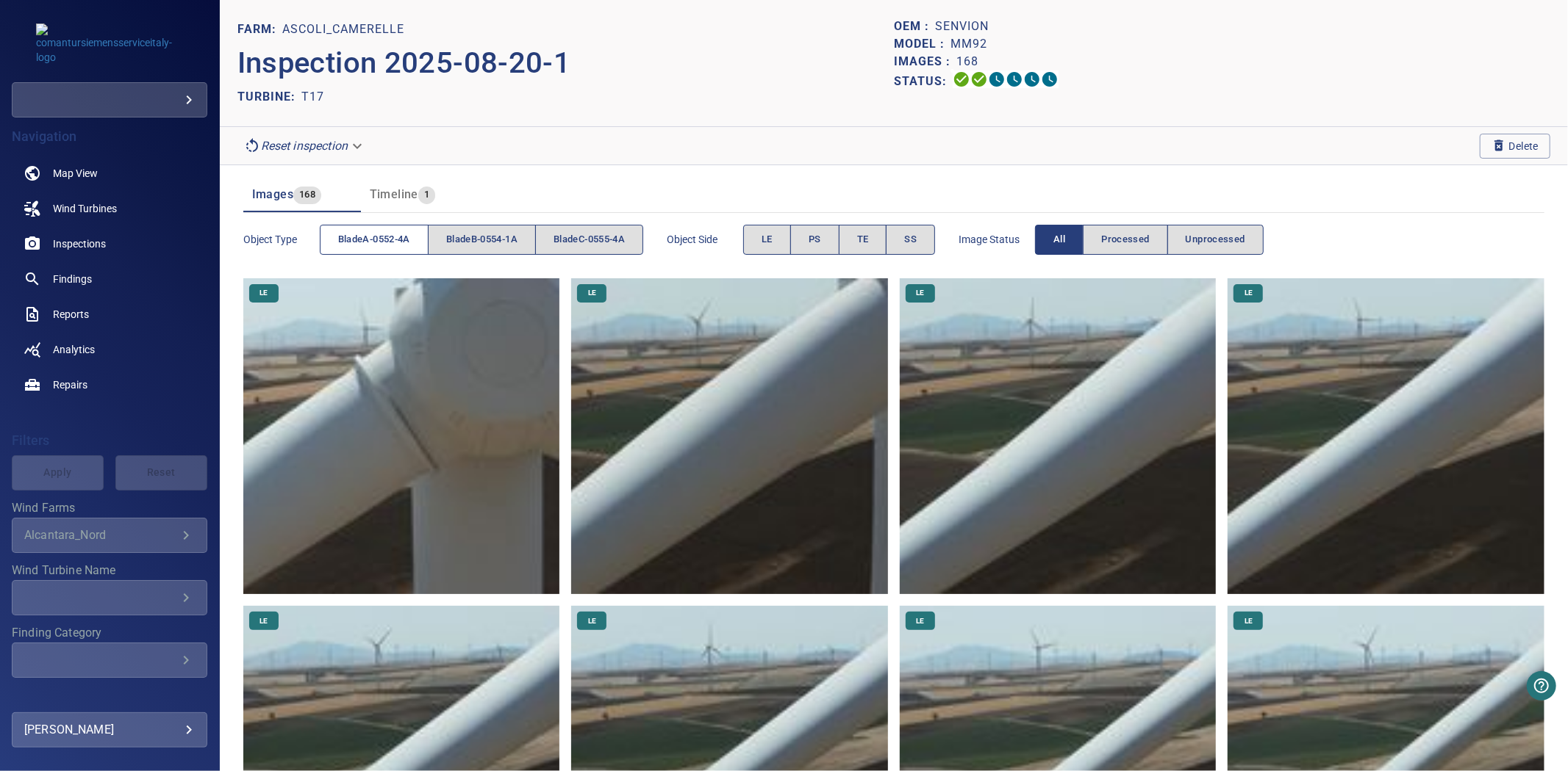
click at [393, 233] on span "bladeA-0552-4A" at bounding box center [374, 239] width 72 height 17
click at [464, 233] on span "bladeB-0554-1A" at bounding box center [482, 239] width 71 height 17
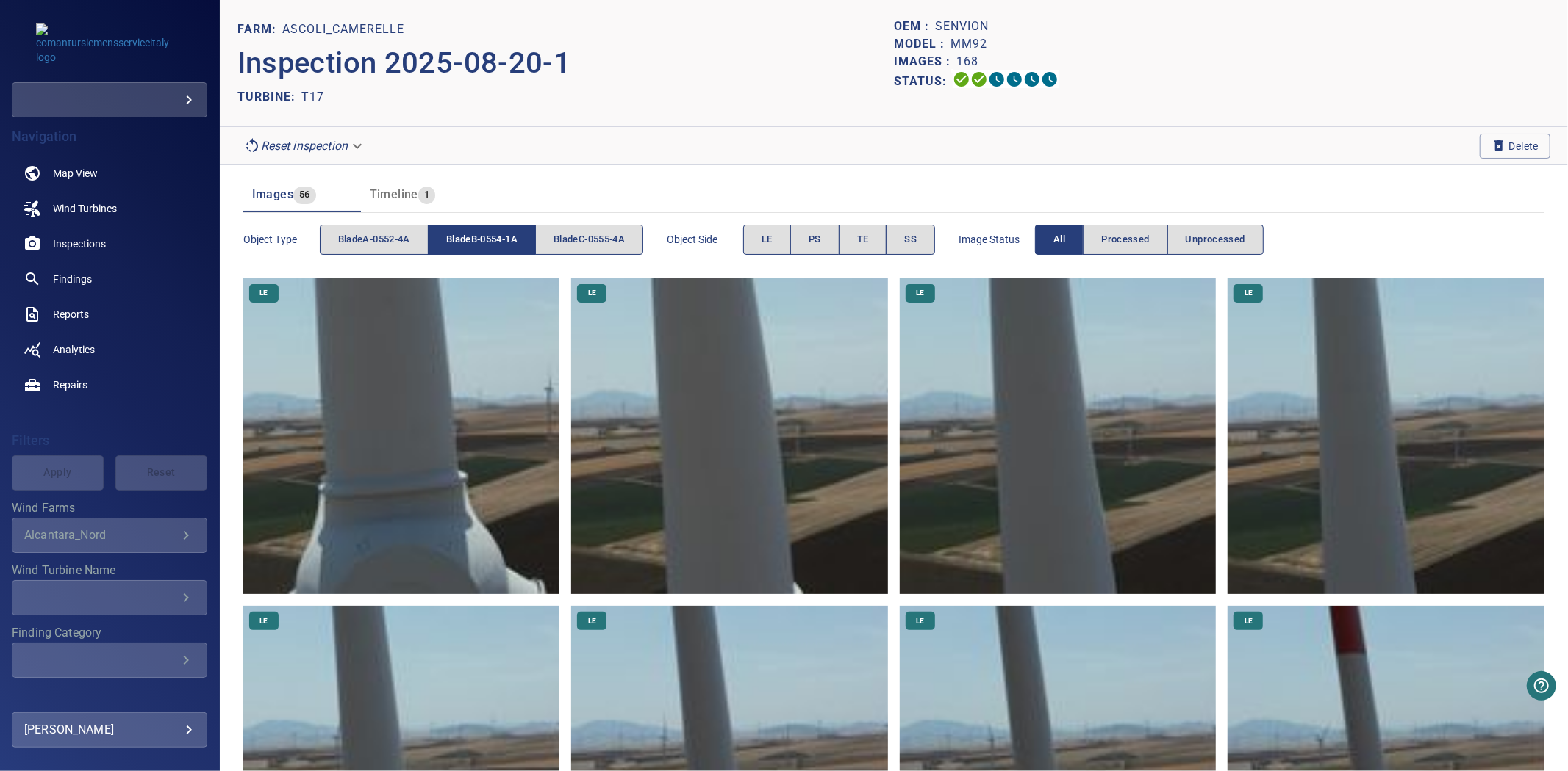
click at [464, 233] on span "bladeB-0554-1A" at bounding box center [482, 239] width 71 height 17
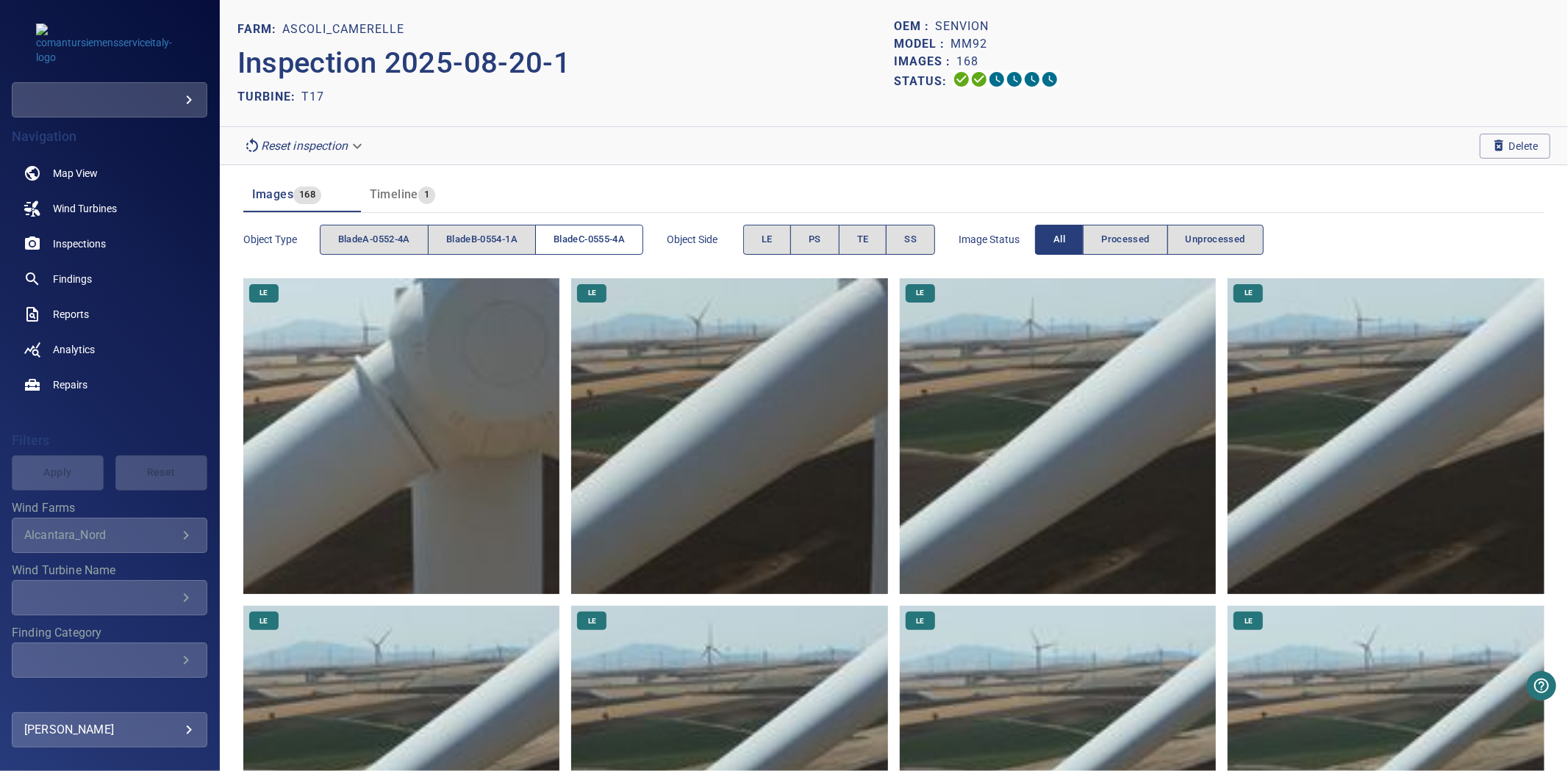
click at [601, 248] on button "bladeC-0555-4A" at bounding box center [588, 240] width 108 height 30
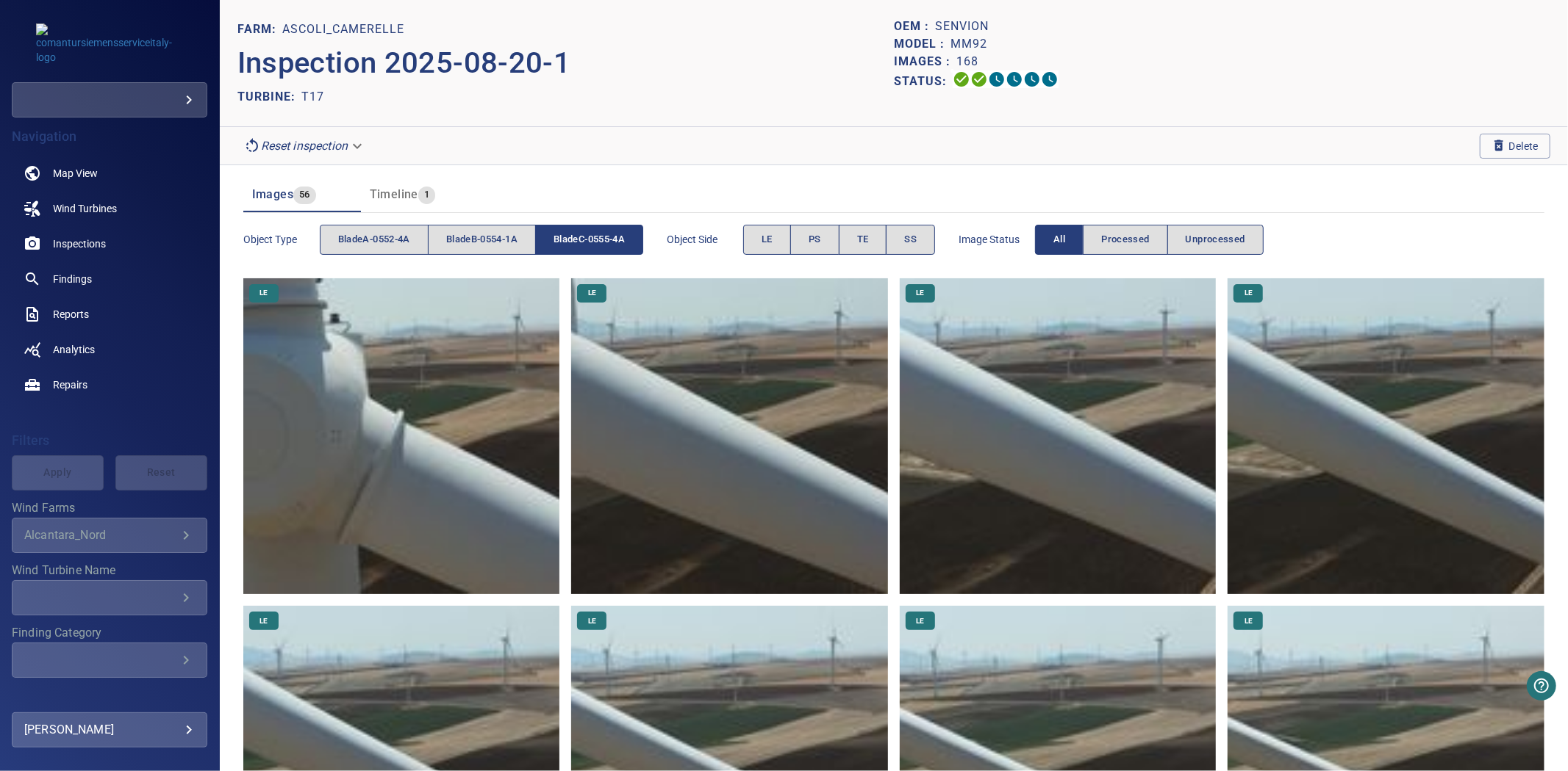
click at [601, 248] on button "bladeC-0555-4A" at bounding box center [588, 240] width 108 height 30
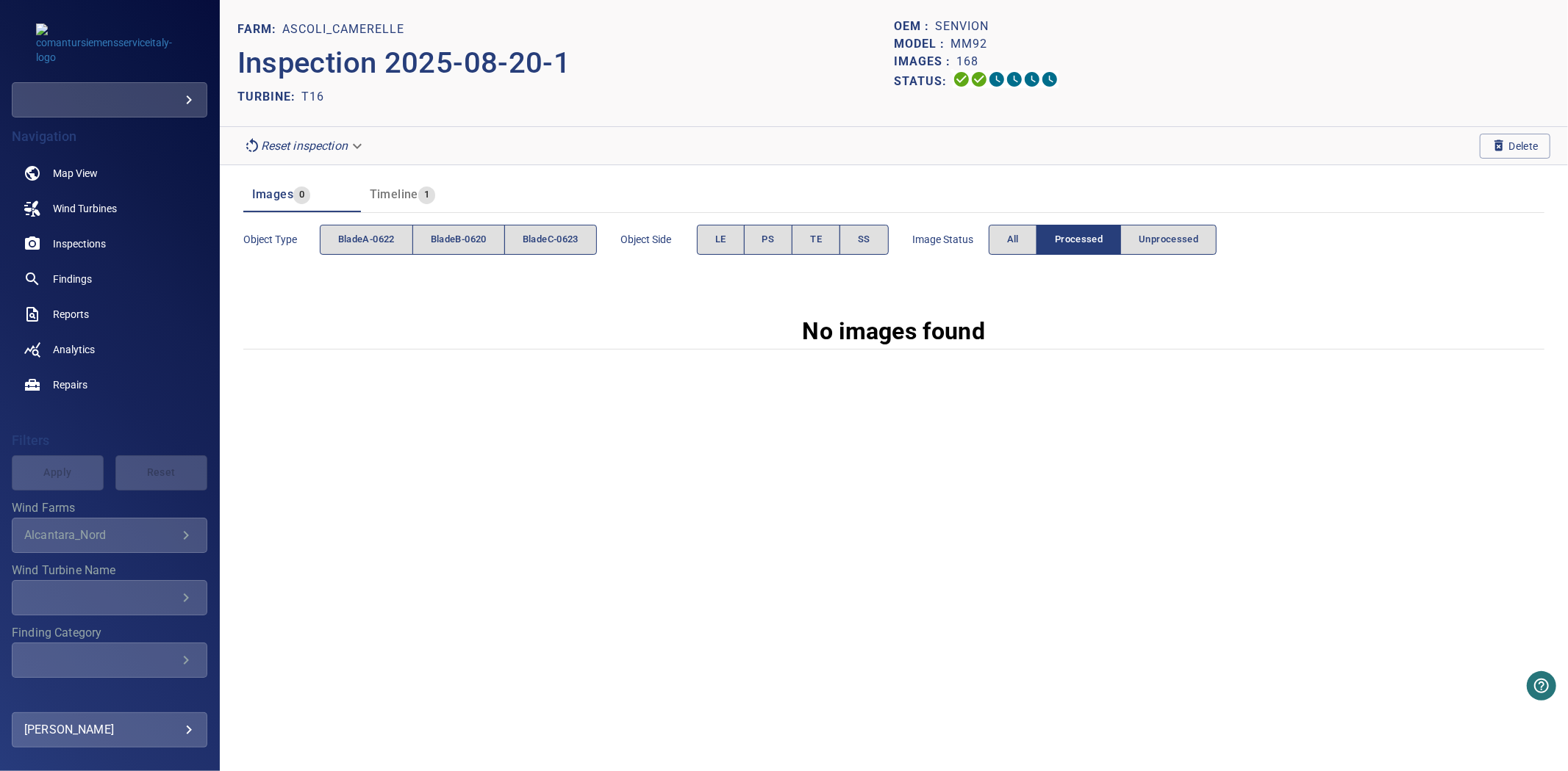
click at [988, 238] on span "Image Status" at bounding box center [951, 239] width 77 height 14
click at [1002, 237] on button "All" at bounding box center [1013, 240] width 48 height 30
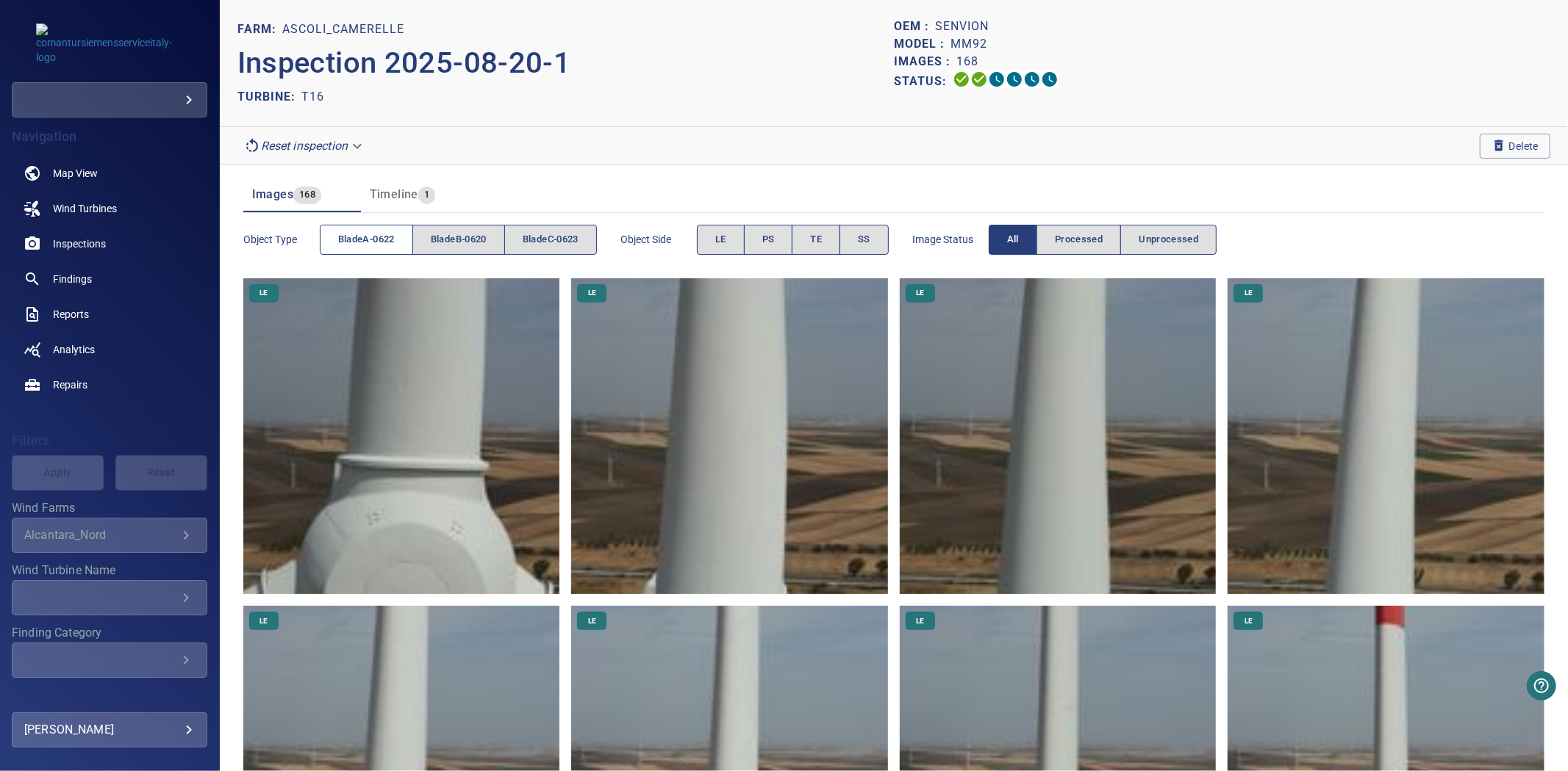
click at [361, 238] on span "bladeA-0622" at bounding box center [366, 239] width 56 height 17
click at [443, 237] on span "bladeB-0620" at bounding box center [458, 239] width 56 height 17
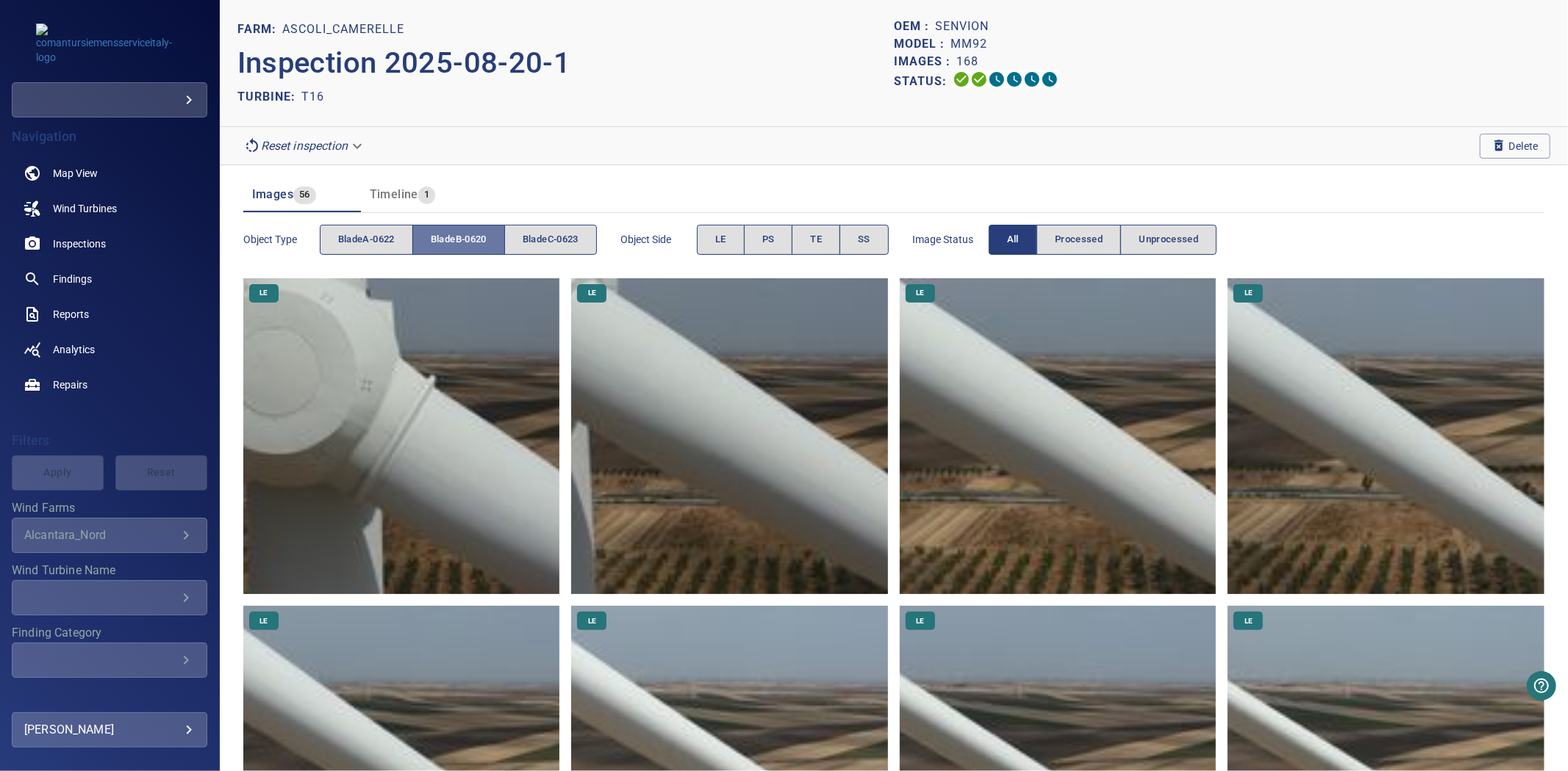
click at [443, 237] on span "bladeB-0620" at bounding box center [458, 239] width 56 height 17
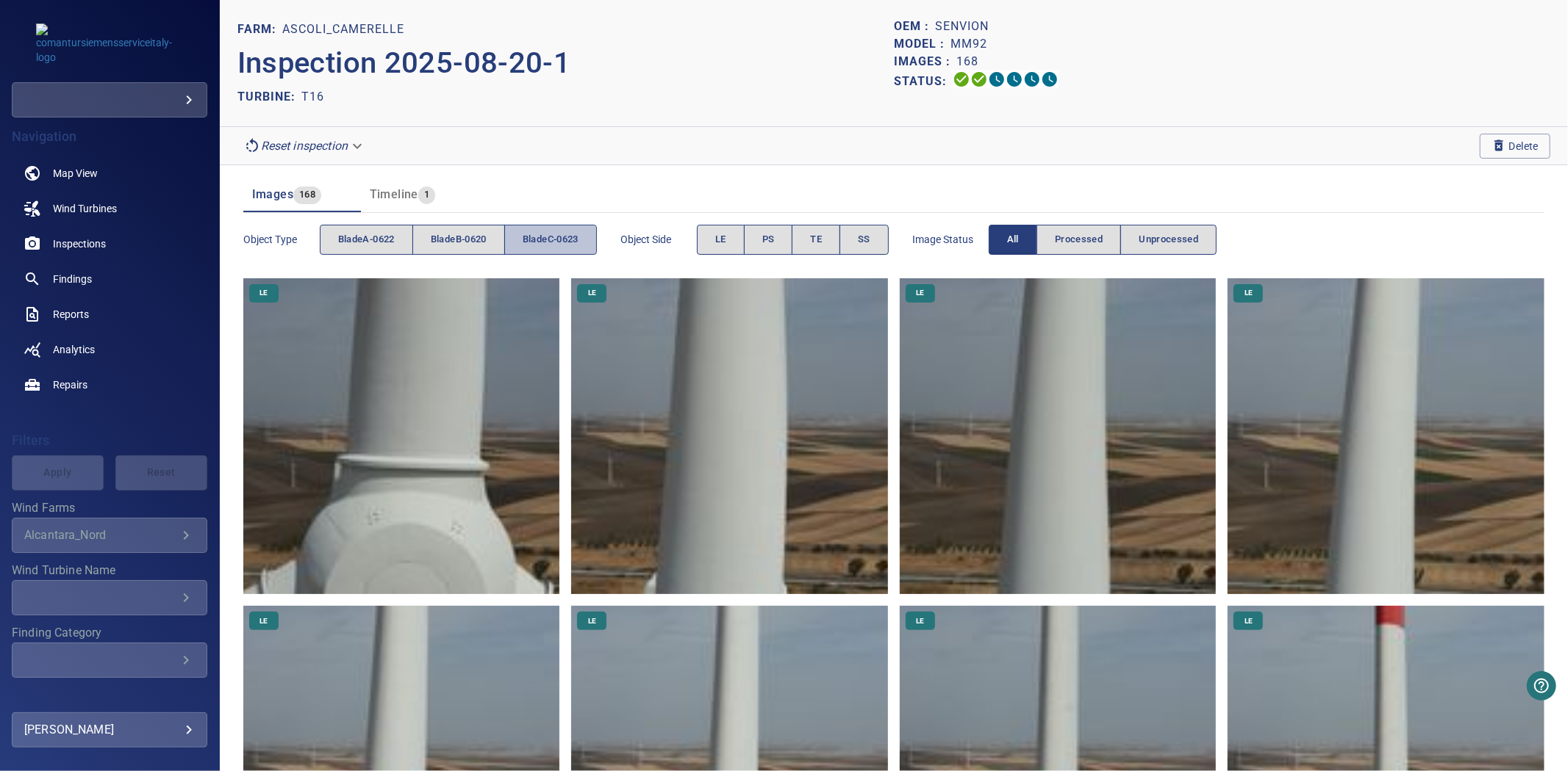
click at [527, 235] on span "bladeC-0623" at bounding box center [550, 239] width 56 height 17
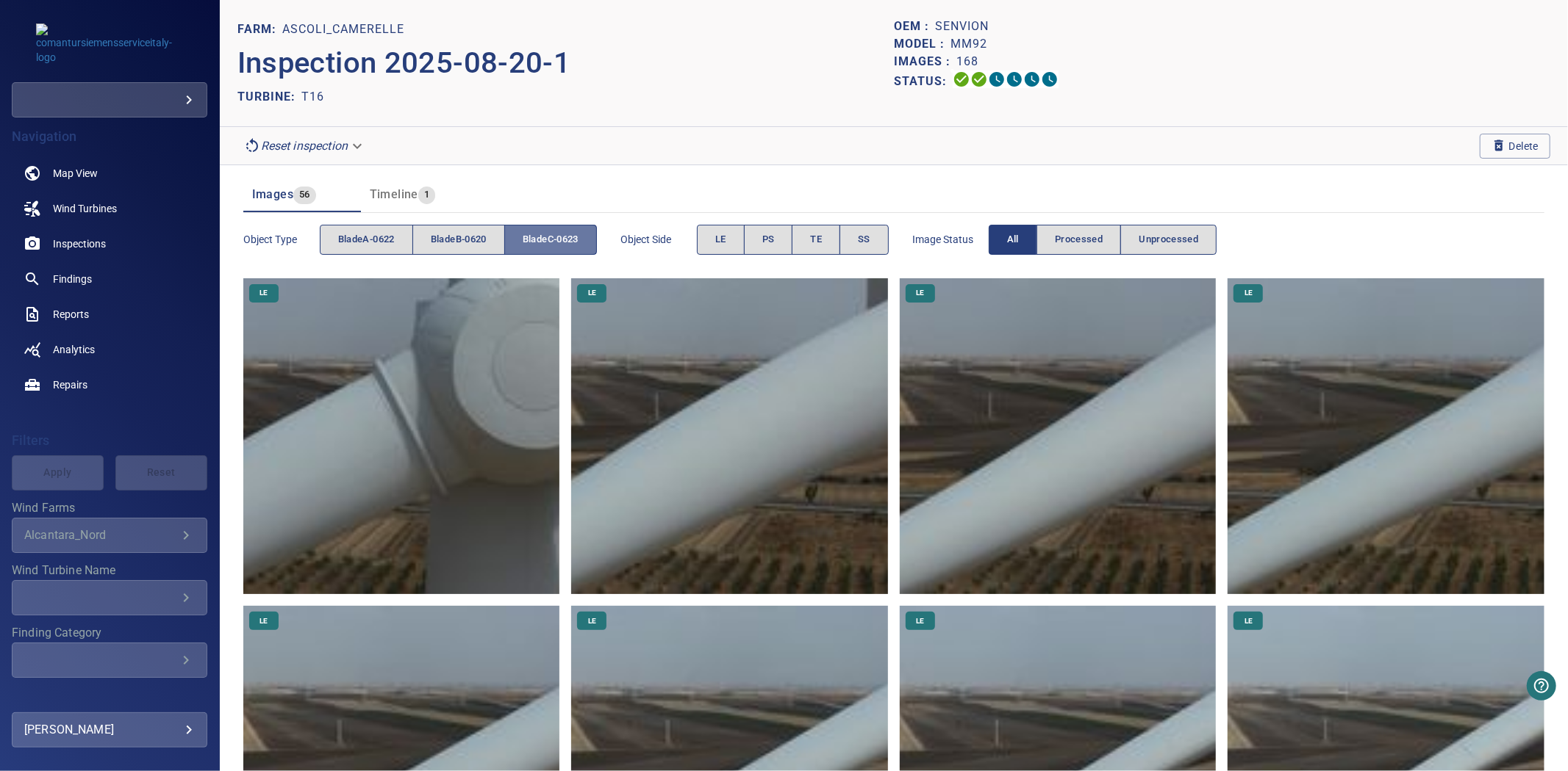
click at [527, 235] on span "bladeC-0623" at bounding box center [550, 239] width 56 height 17
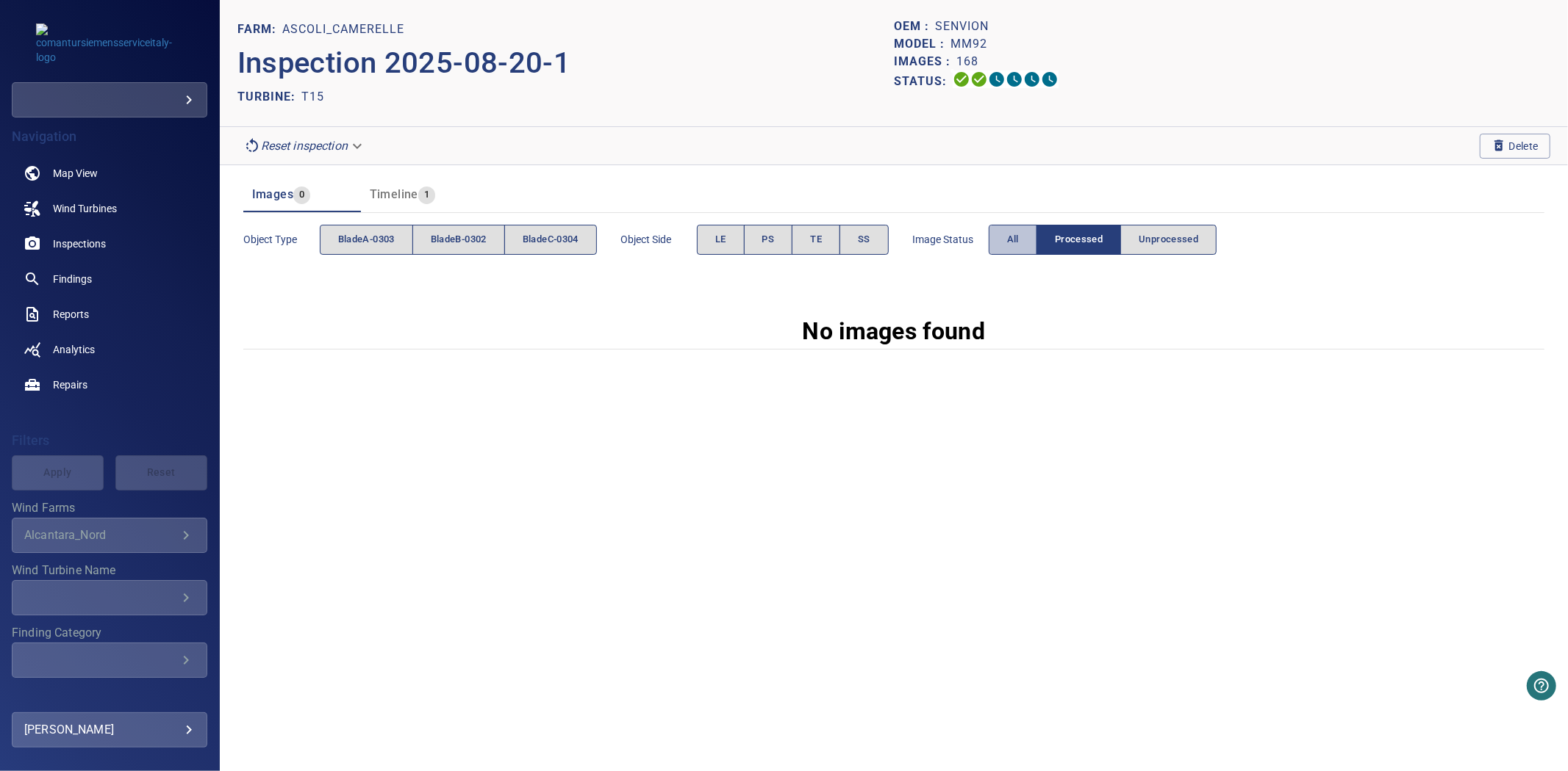
click at [1017, 243] on span "All" at bounding box center [1013, 239] width 12 height 17
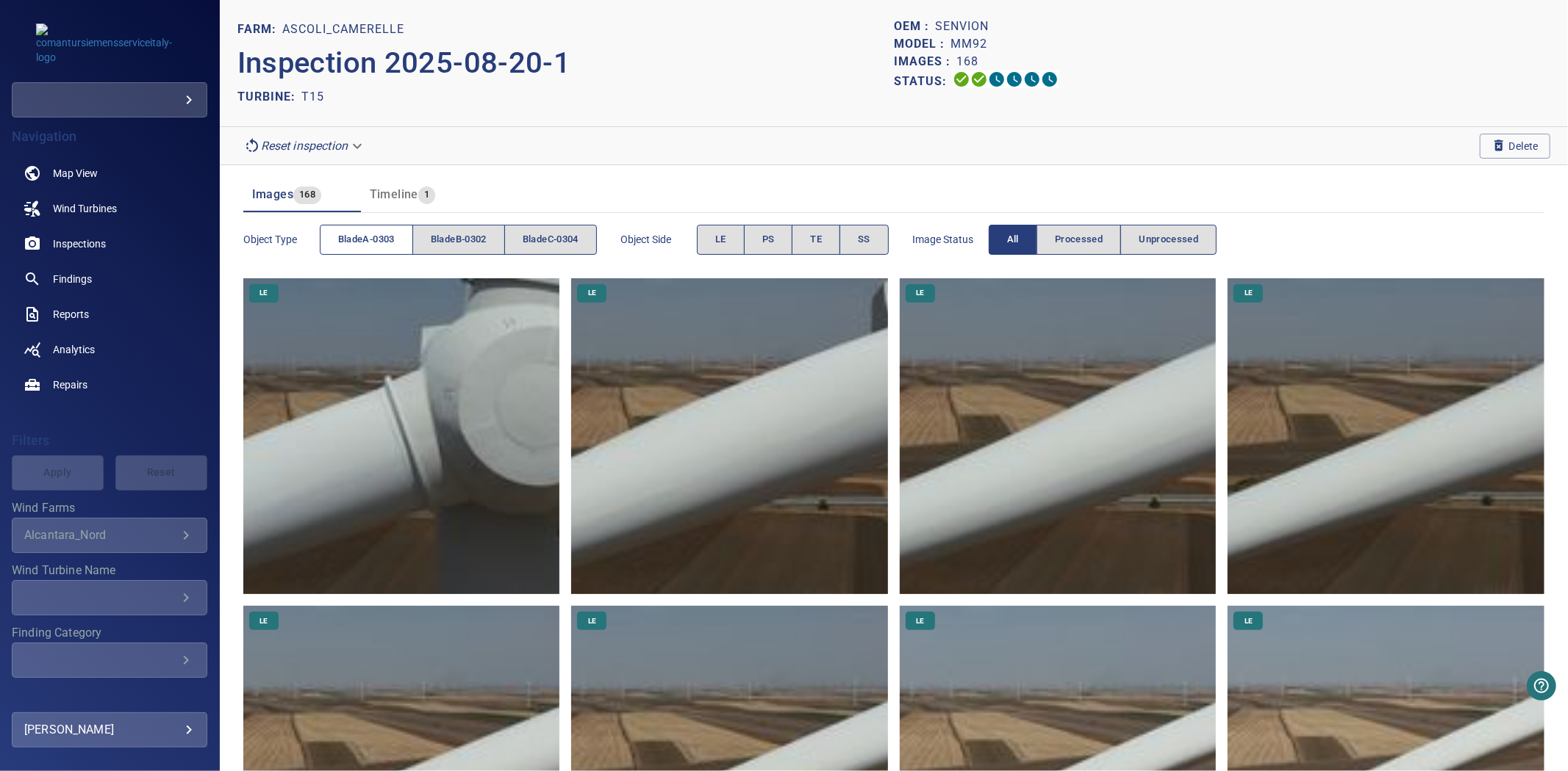
click at [361, 244] on span "bladeA-0303" at bounding box center [366, 239] width 56 height 17
click at [463, 243] on span "bladeB-0302" at bounding box center [458, 239] width 56 height 17
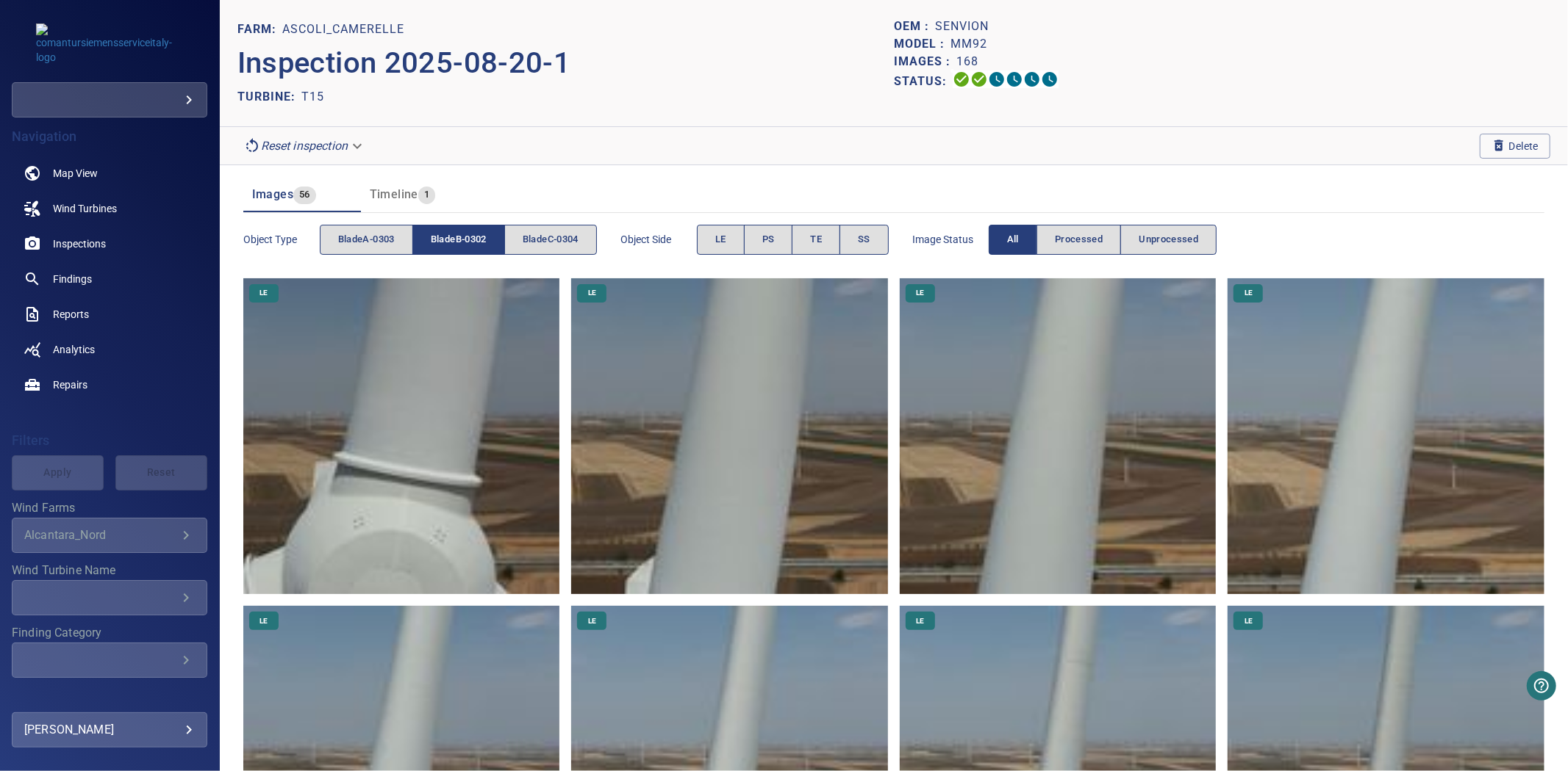
click at [463, 243] on span "bladeB-0302" at bounding box center [458, 239] width 56 height 17
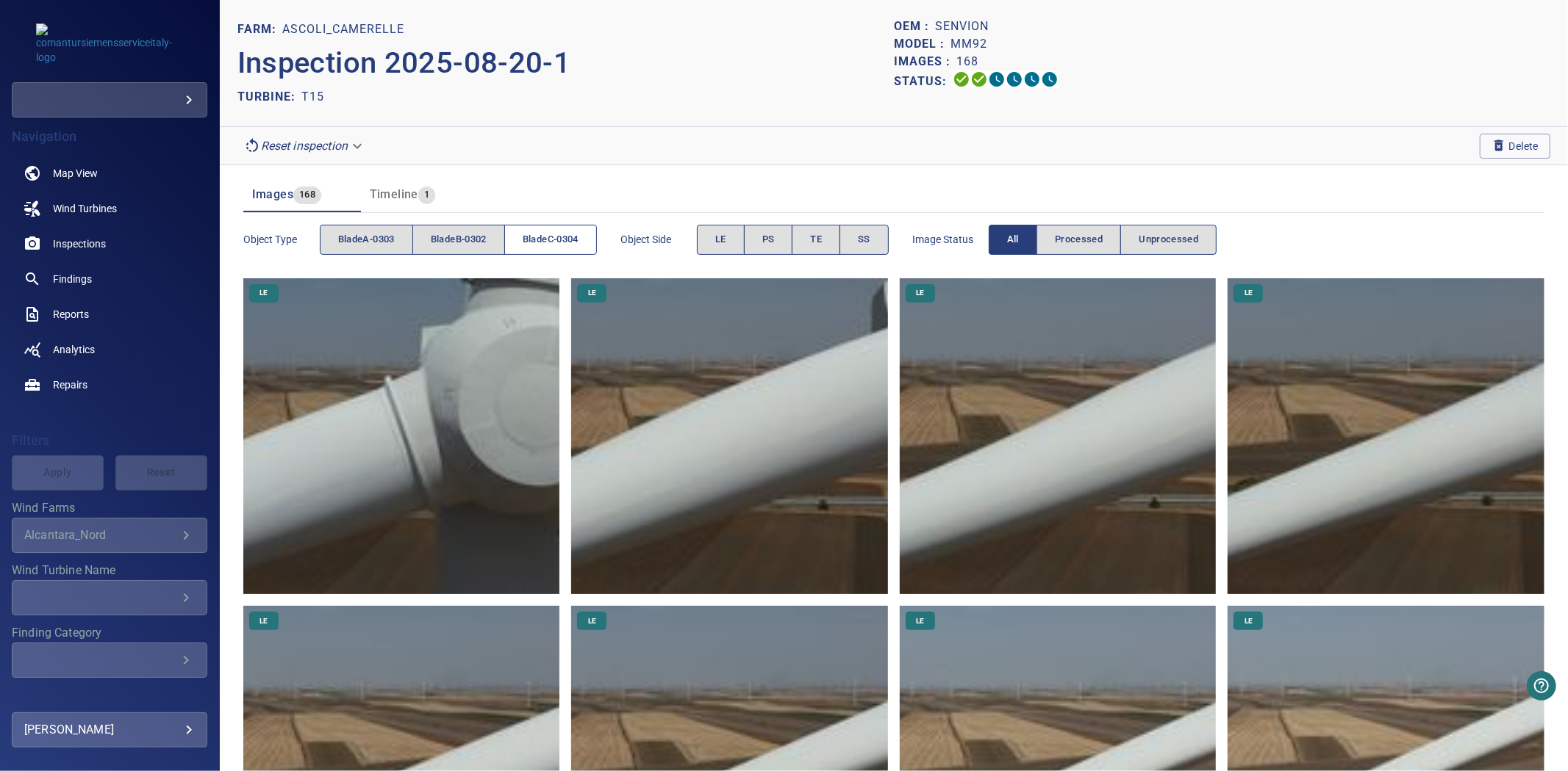
click at [546, 236] on span "bladeC-0304" at bounding box center [550, 239] width 56 height 17
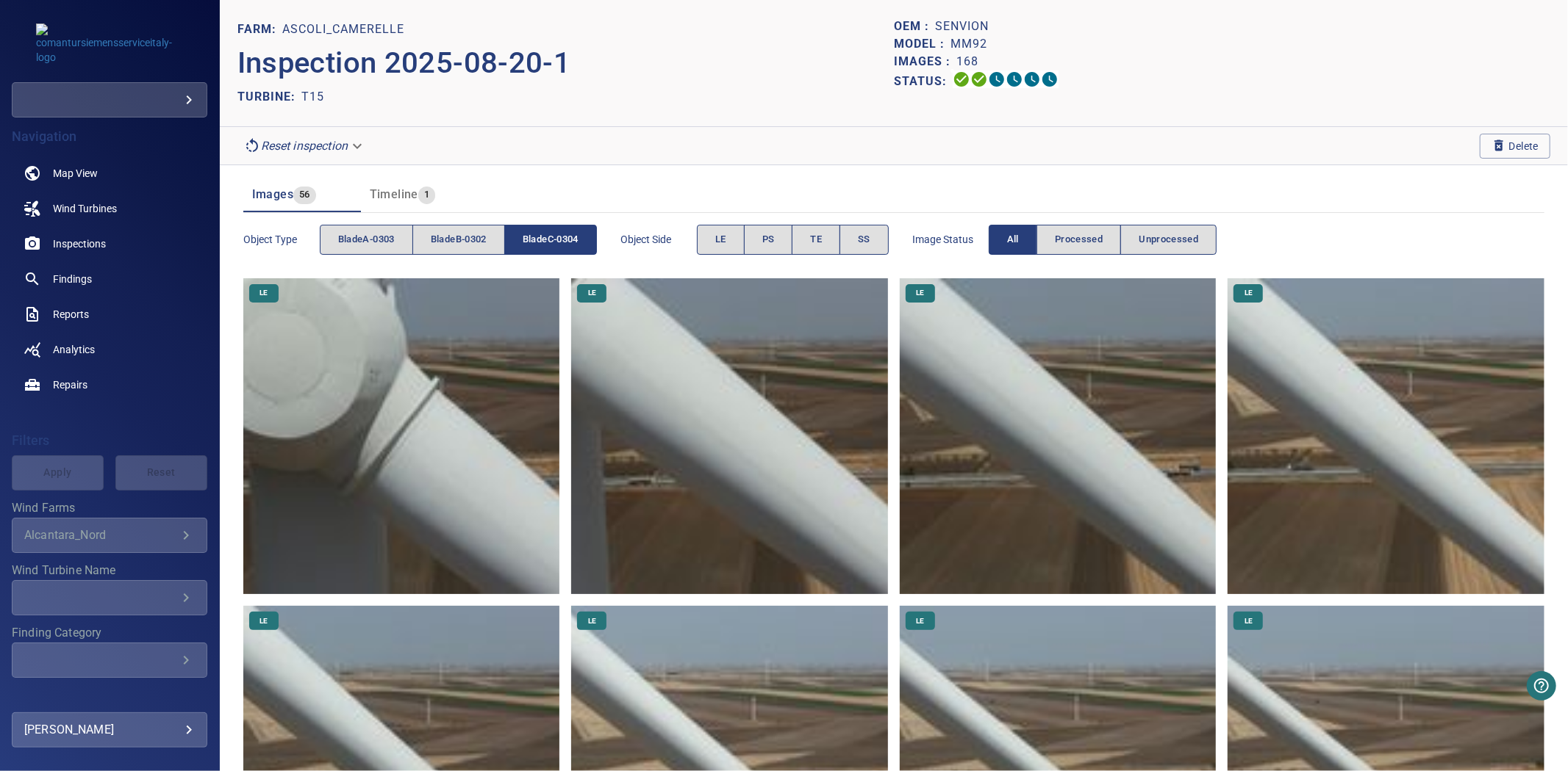
click at [546, 236] on span "bladeC-0304" at bounding box center [550, 239] width 56 height 17
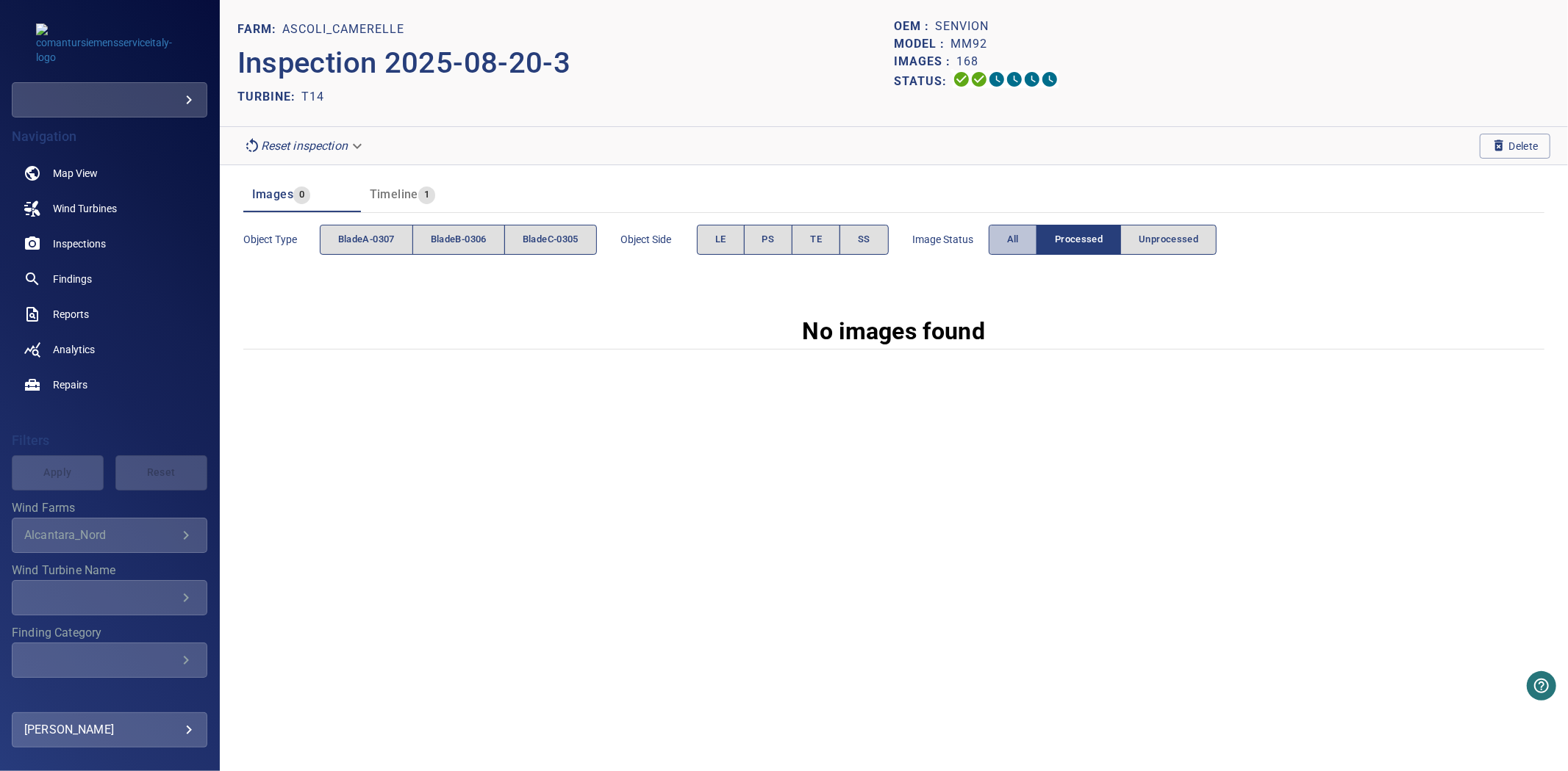
click at [1017, 245] on span "All" at bounding box center [1013, 239] width 12 height 17
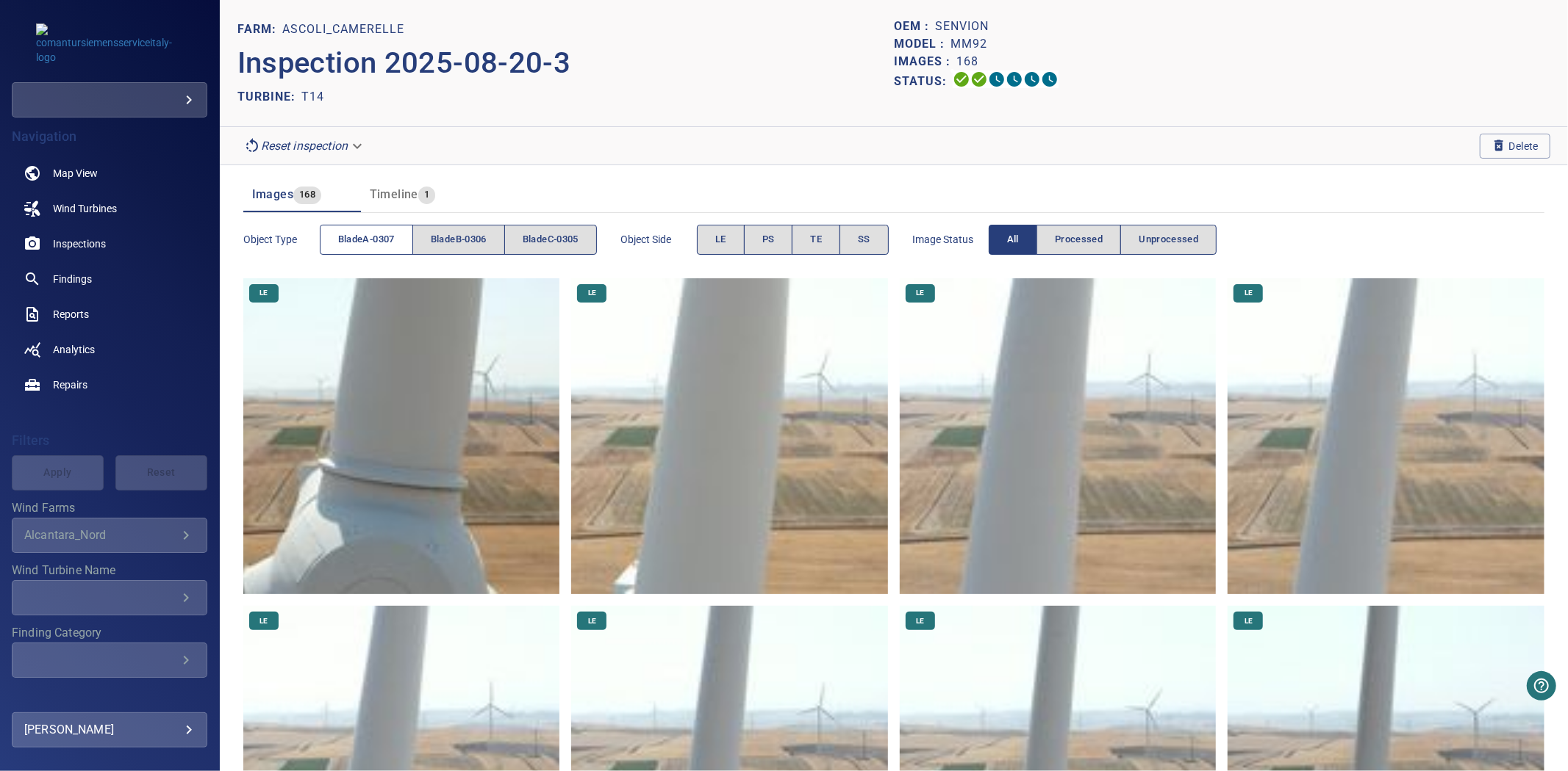
click at [376, 239] on span "bladeA-0307" at bounding box center [366, 239] width 56 height 17
click at [466, 241] on span "bladeB-0306" at bounding box center [458, 239] width 56 height 17
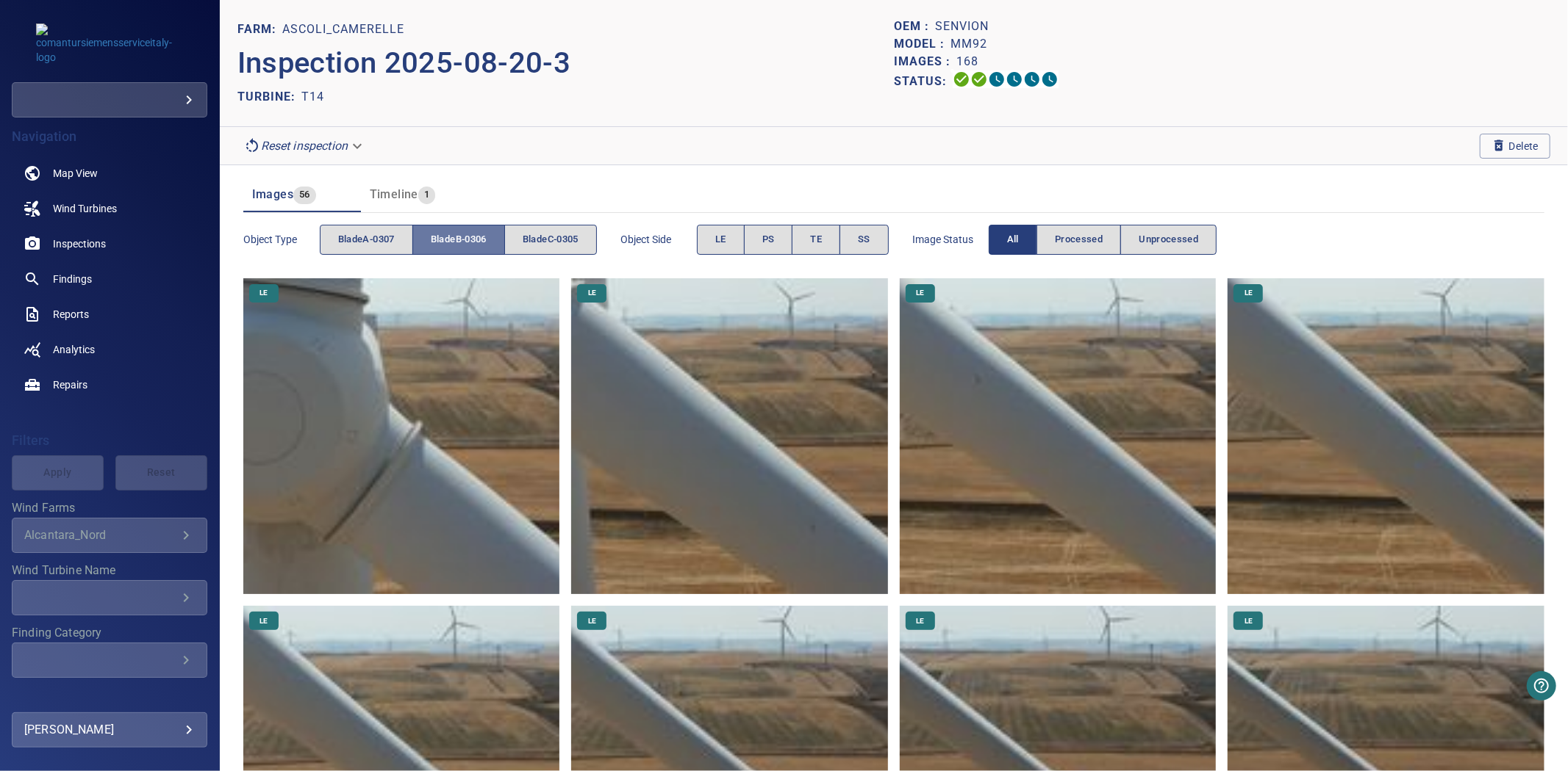
click at [466, 241] on span "bladeB-0306" at bounding box center [458, 239] width 56 height 17
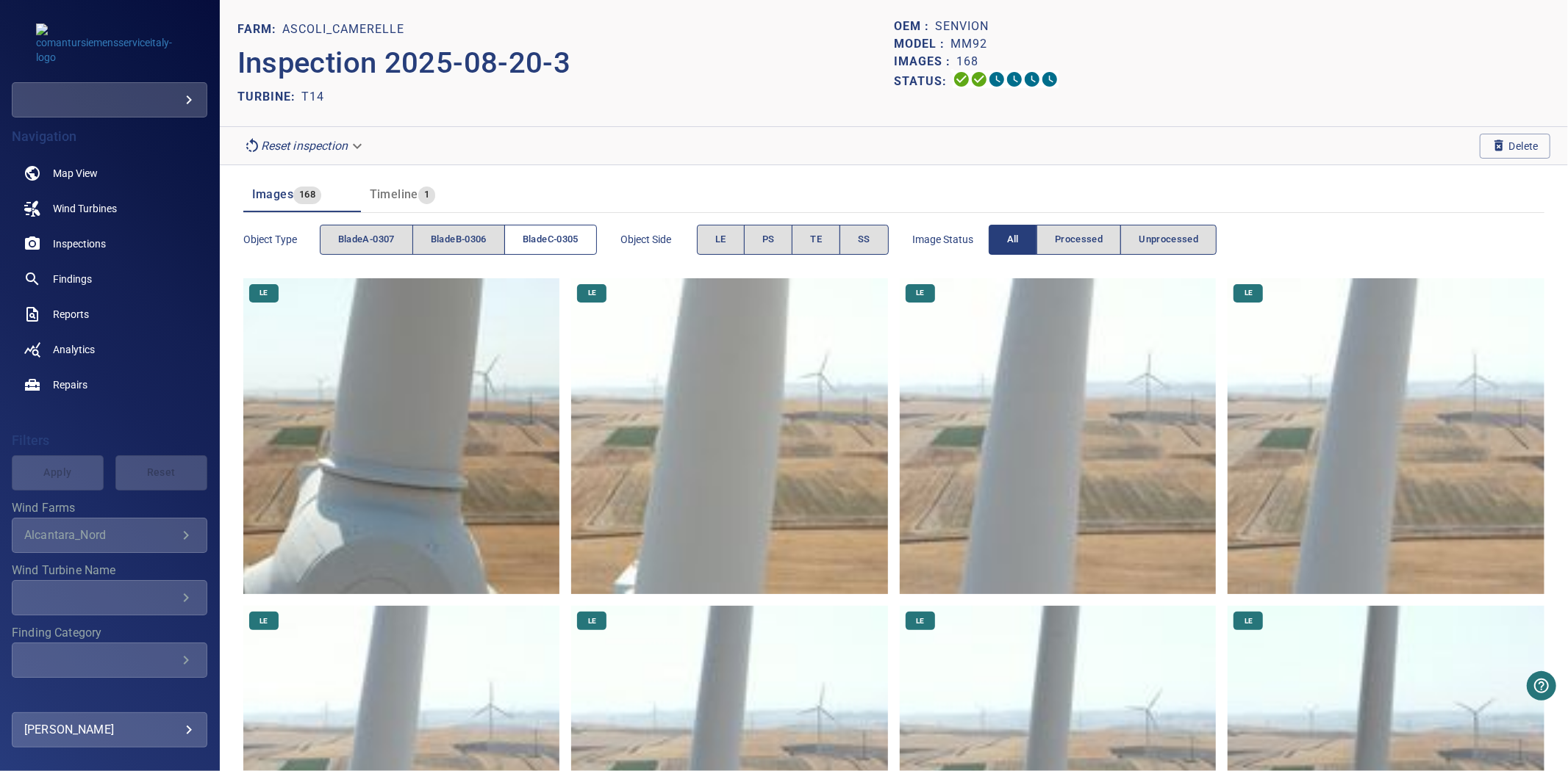
click at [559, 239] on span "bladeC-0305" at bounding box center [550, 239] width 56 height 17
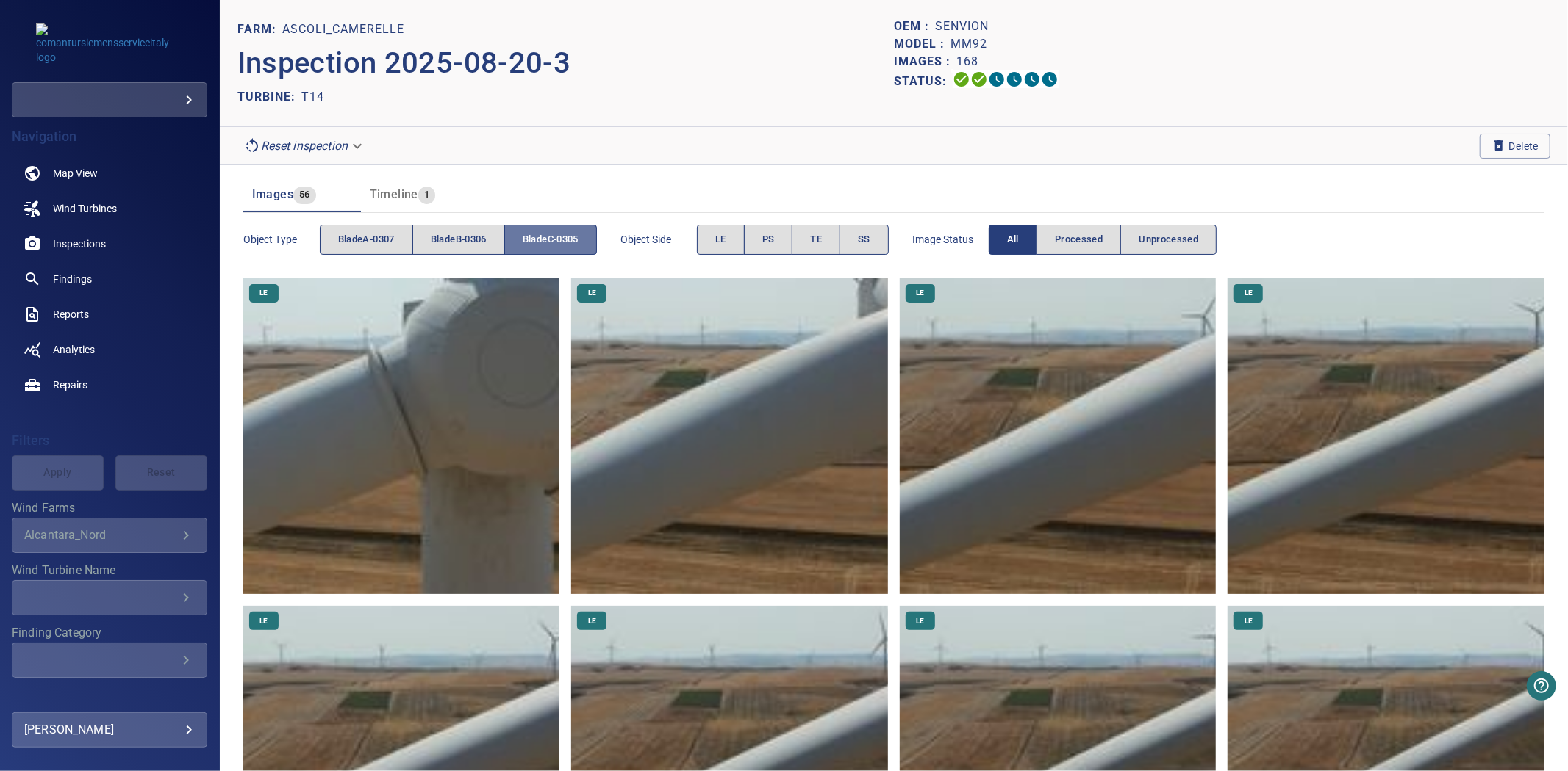
click at [559, 239] on span "bladeC-0305" at bounding box center [550, 239] width 56 height 17
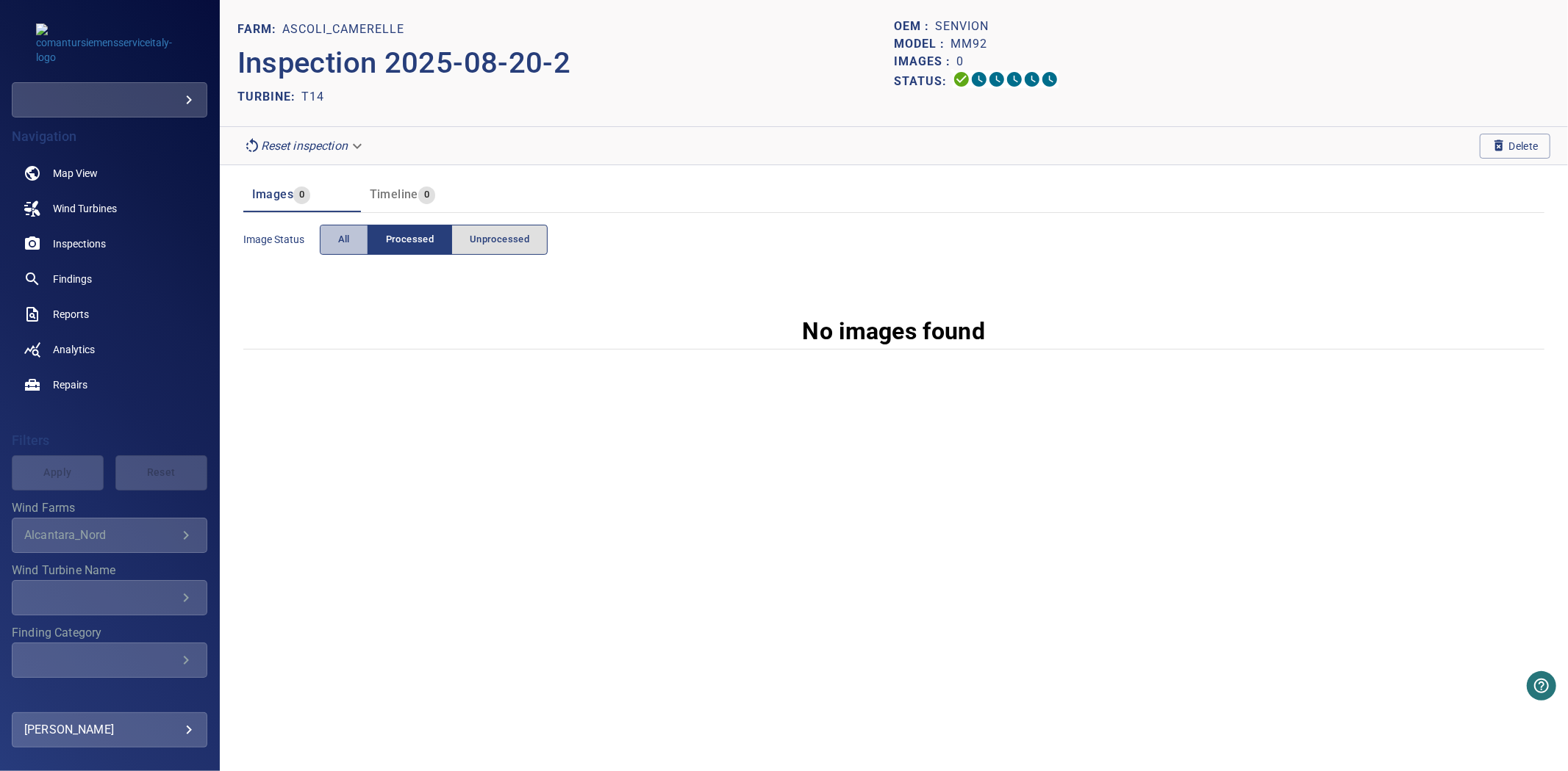
click at [341, 252] on button "All" at bounding box center [344, 240] width 48 height 30
click at [1487, 145] on button "Delete" at bounding box center [1514, 146] width 71 height 25
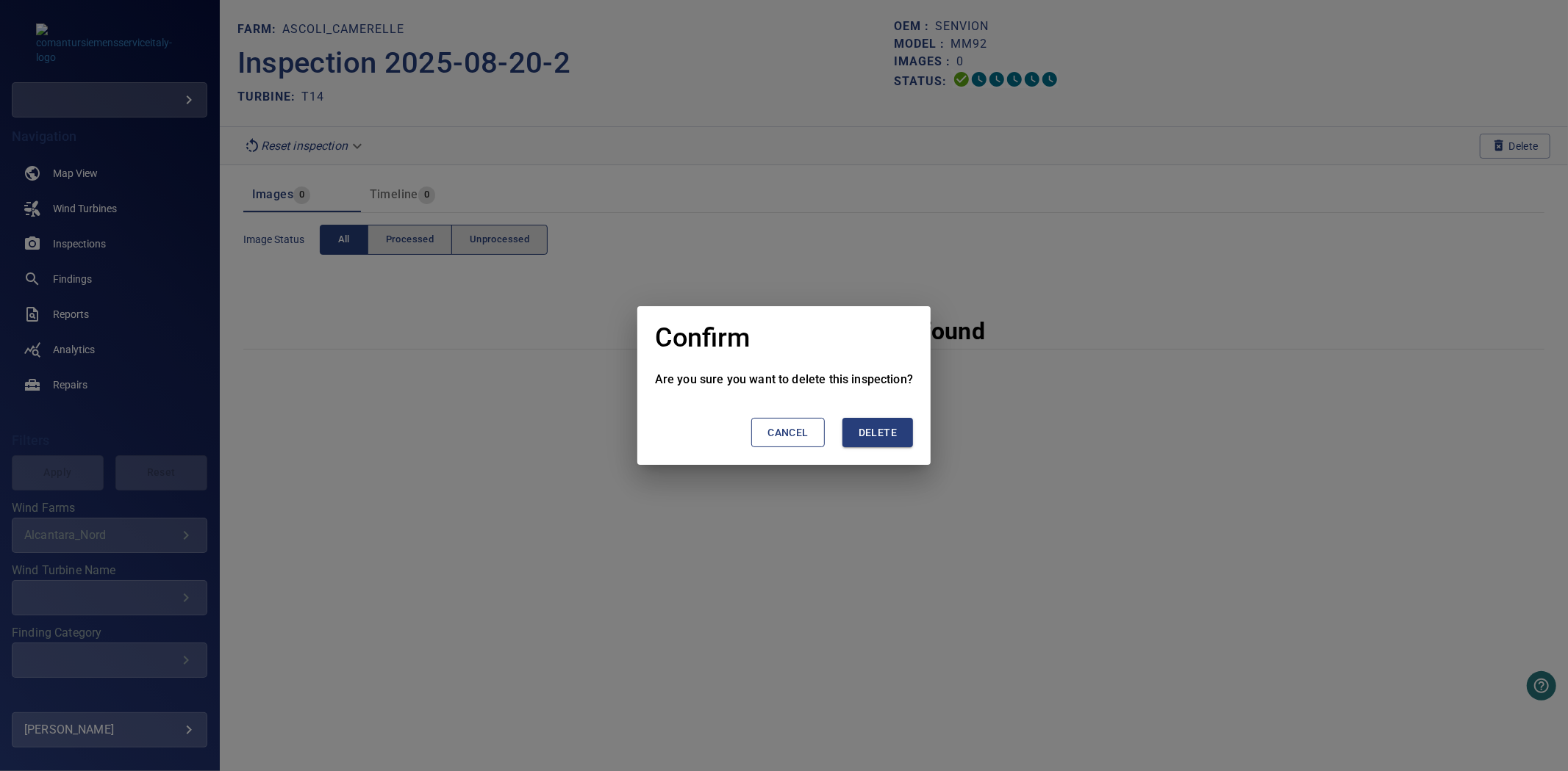
click at [887, 426] on span "Delete" at bounding box center [878, 433] width 38 height 19
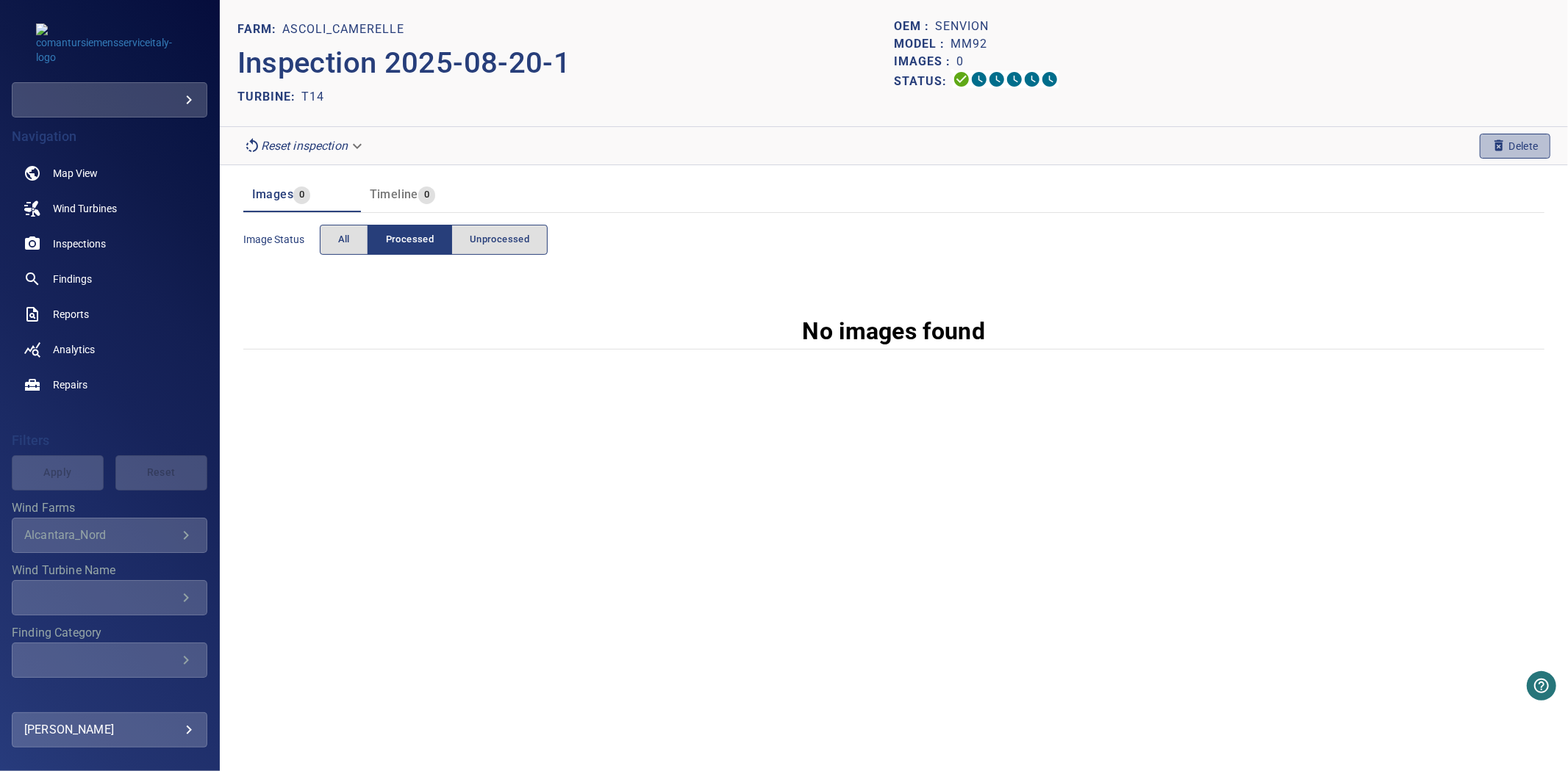
click at [1495, 147] on icon "button" at bounding box center [1499, 145] width 9 height 11
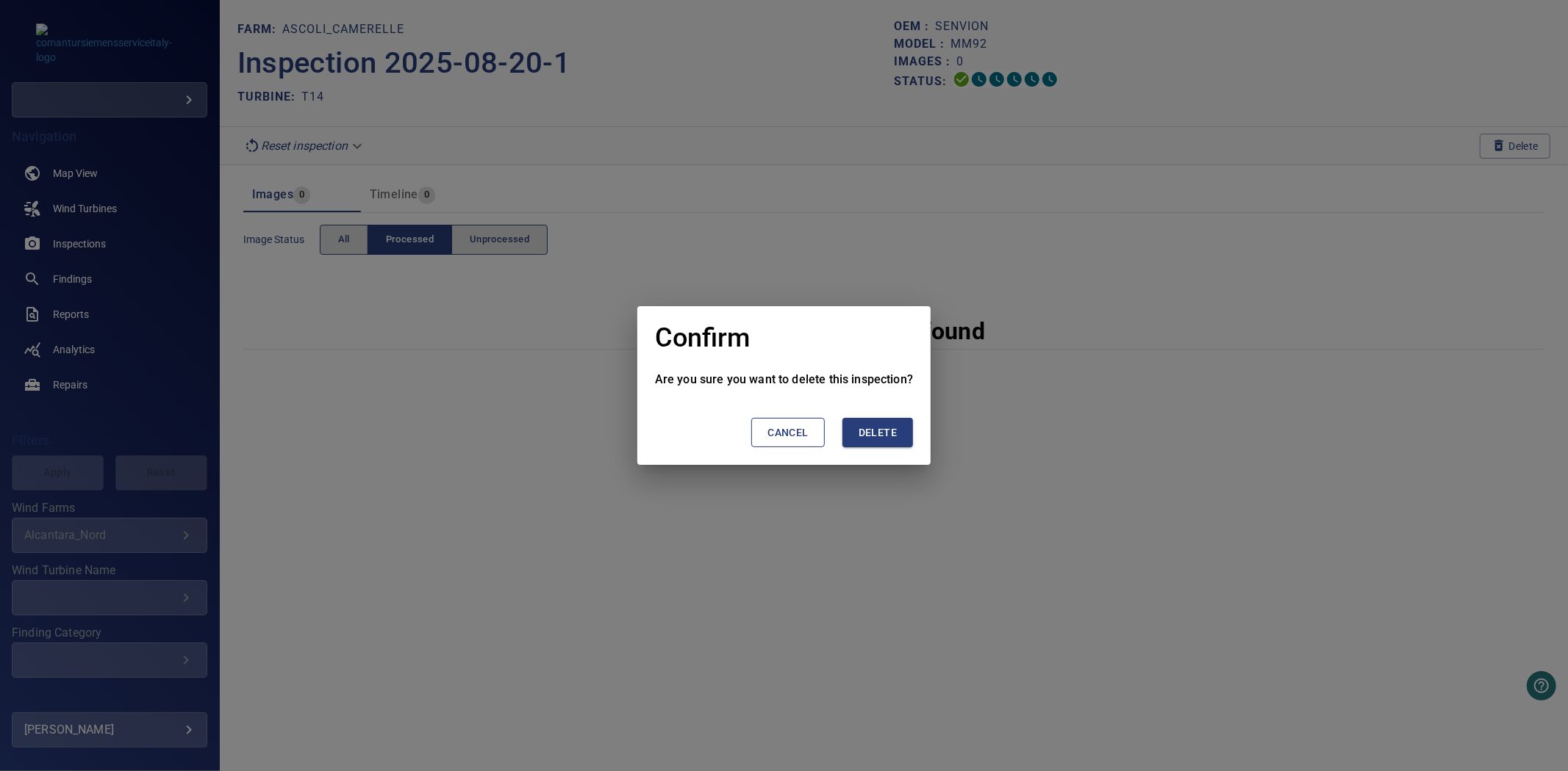
click at [889, 434] on span "Delete" at bounding box center [878, 433] width 38 height 19
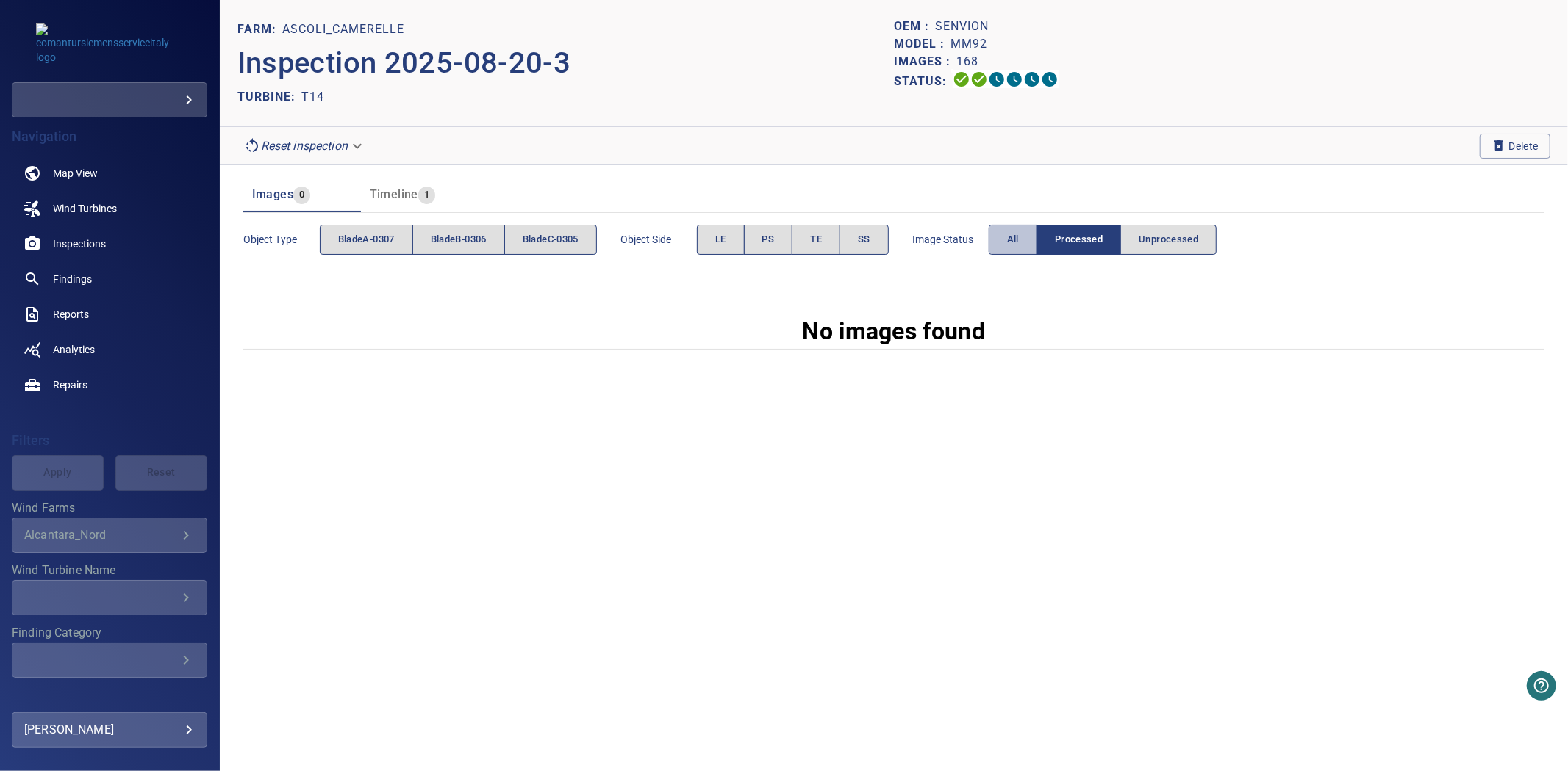
click at [1015, 236] on span "All" at bounding box center [1013, 239] width 12 height 17
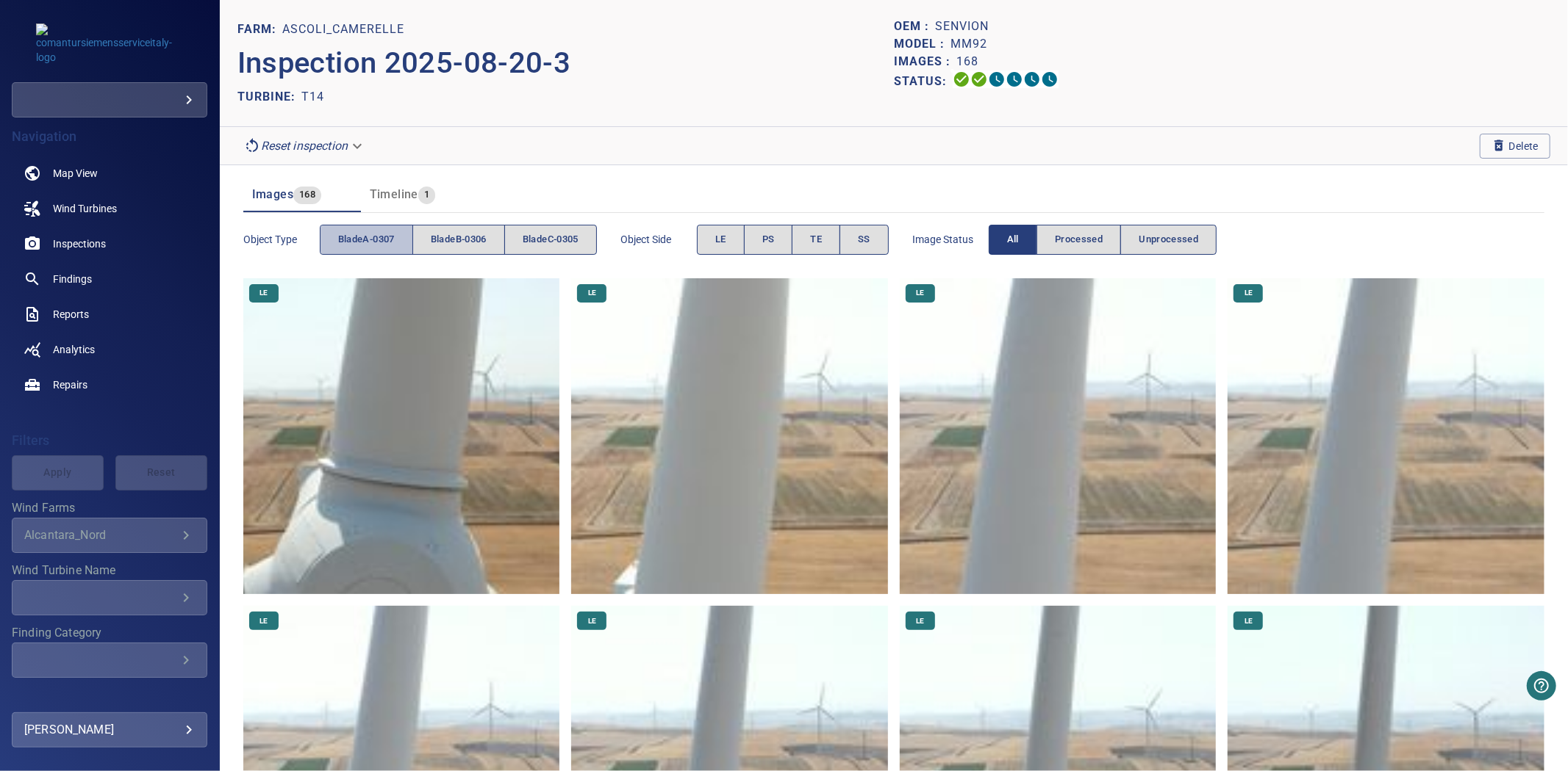
click at [372, 252] on button "bladeA-0307" at bounding box center [366, 240] width 94 height 30
click at [464, 247] on span "bladeB-0306" at bounding box center [458, 239] width 56 height 17
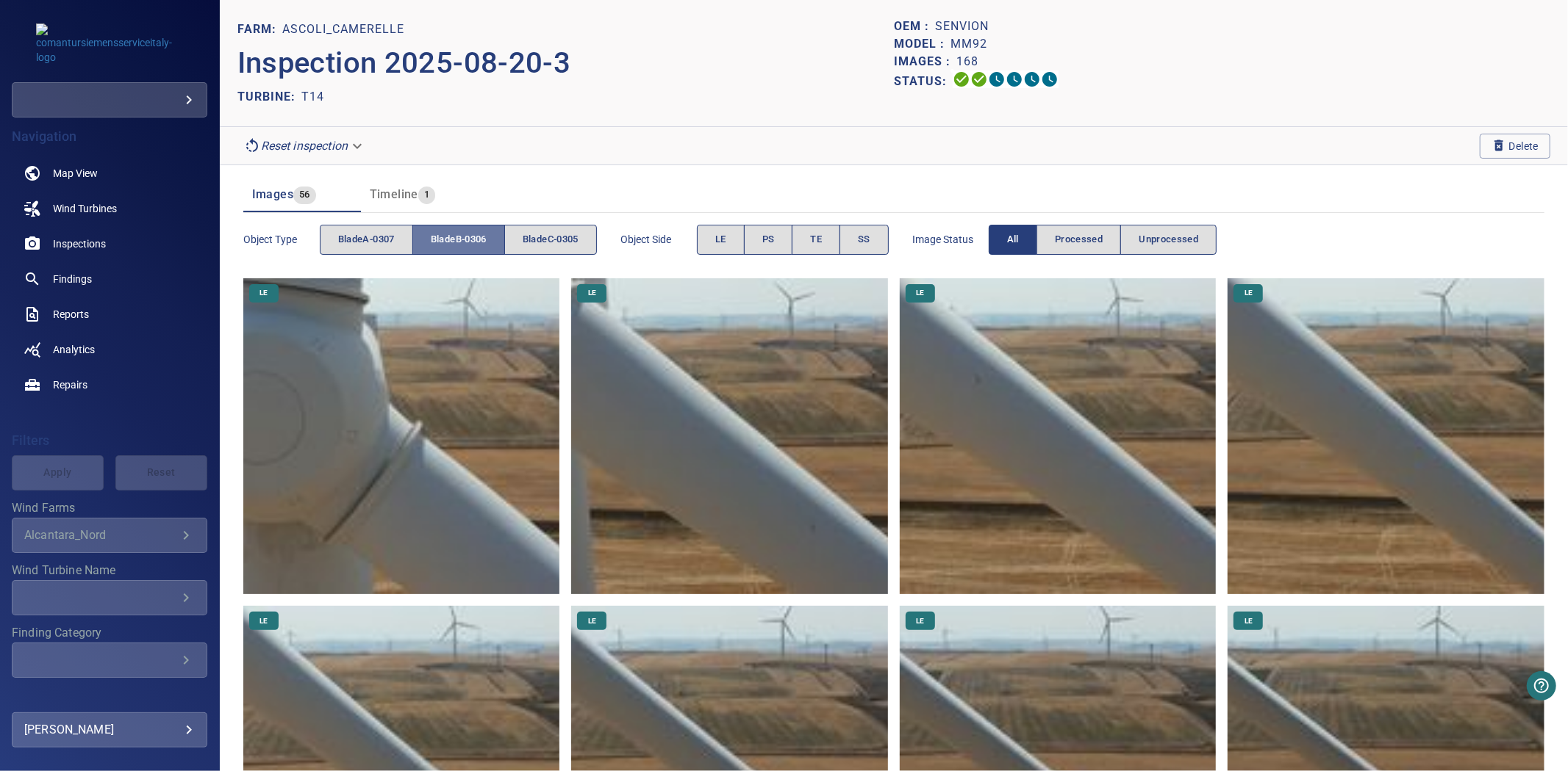
click at [464, 247] on span "bladeB-0306" at bounding box center [458, 239] width 56 height 17
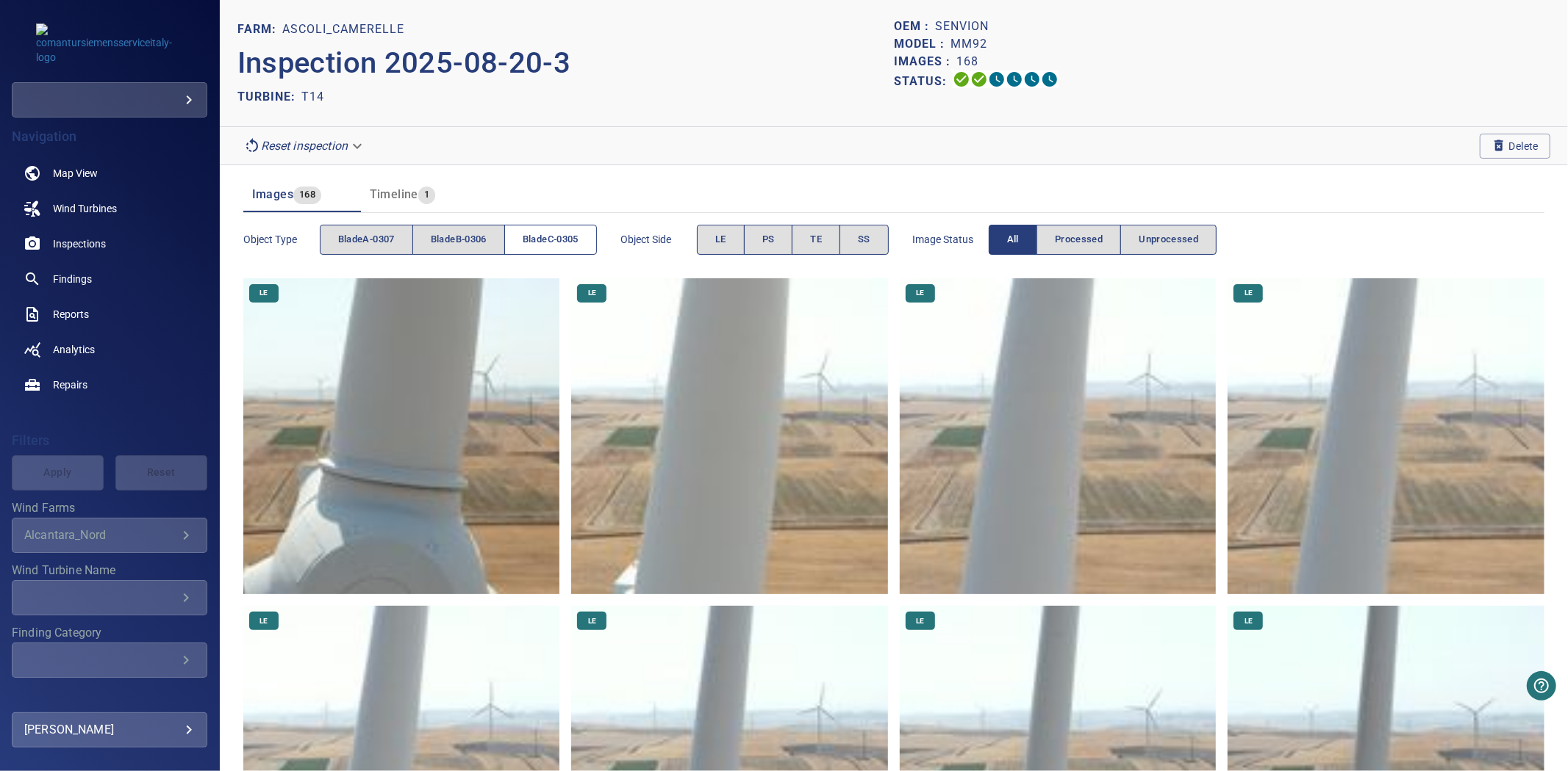
click at [538, 239] on span "bladeC-0305" at bounding box center [550, 239] width 56 height 17
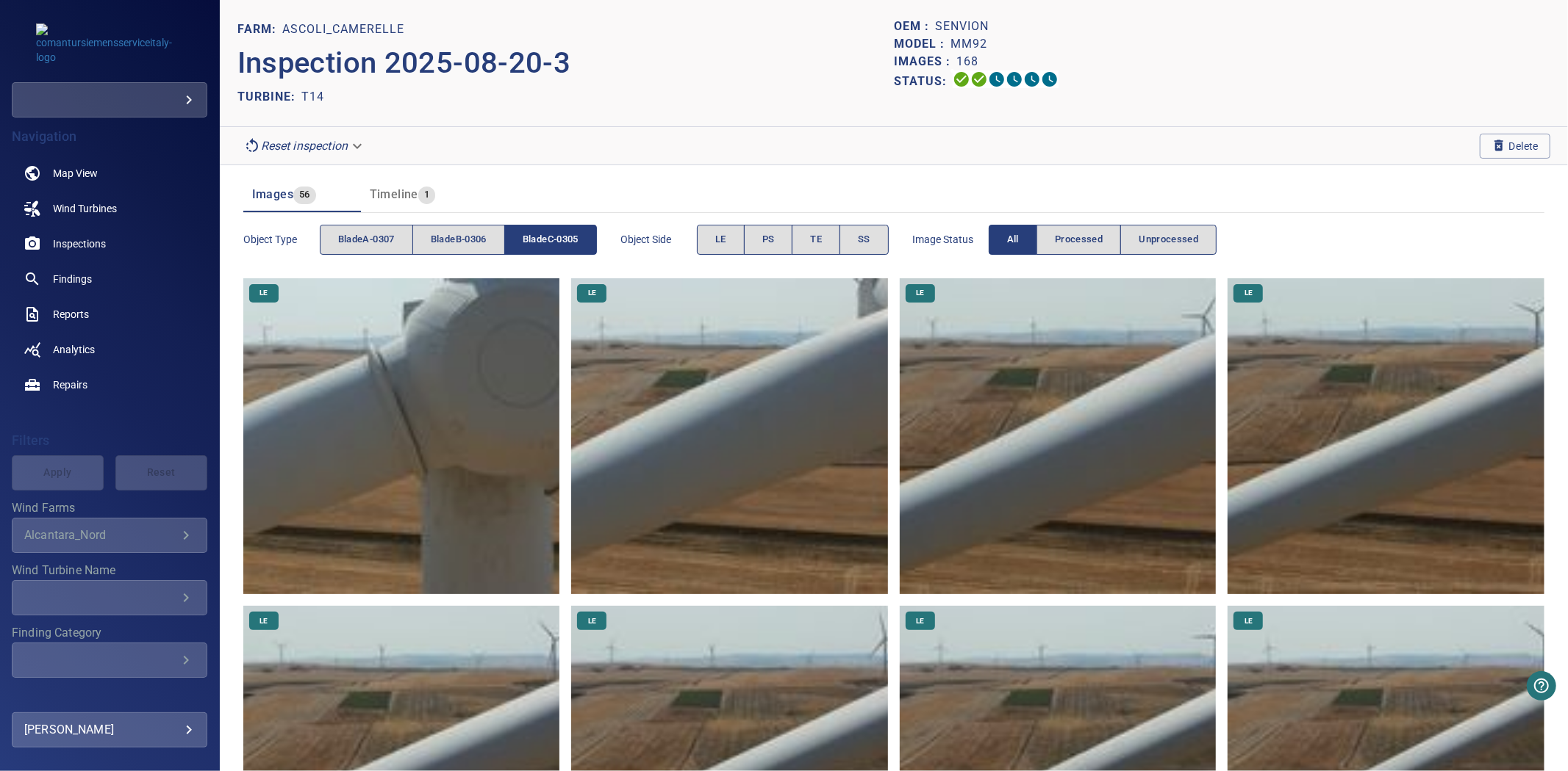
click at [538, 239] on span "bladeC-0305" at bounding box center [550, 239] width 56 height 17
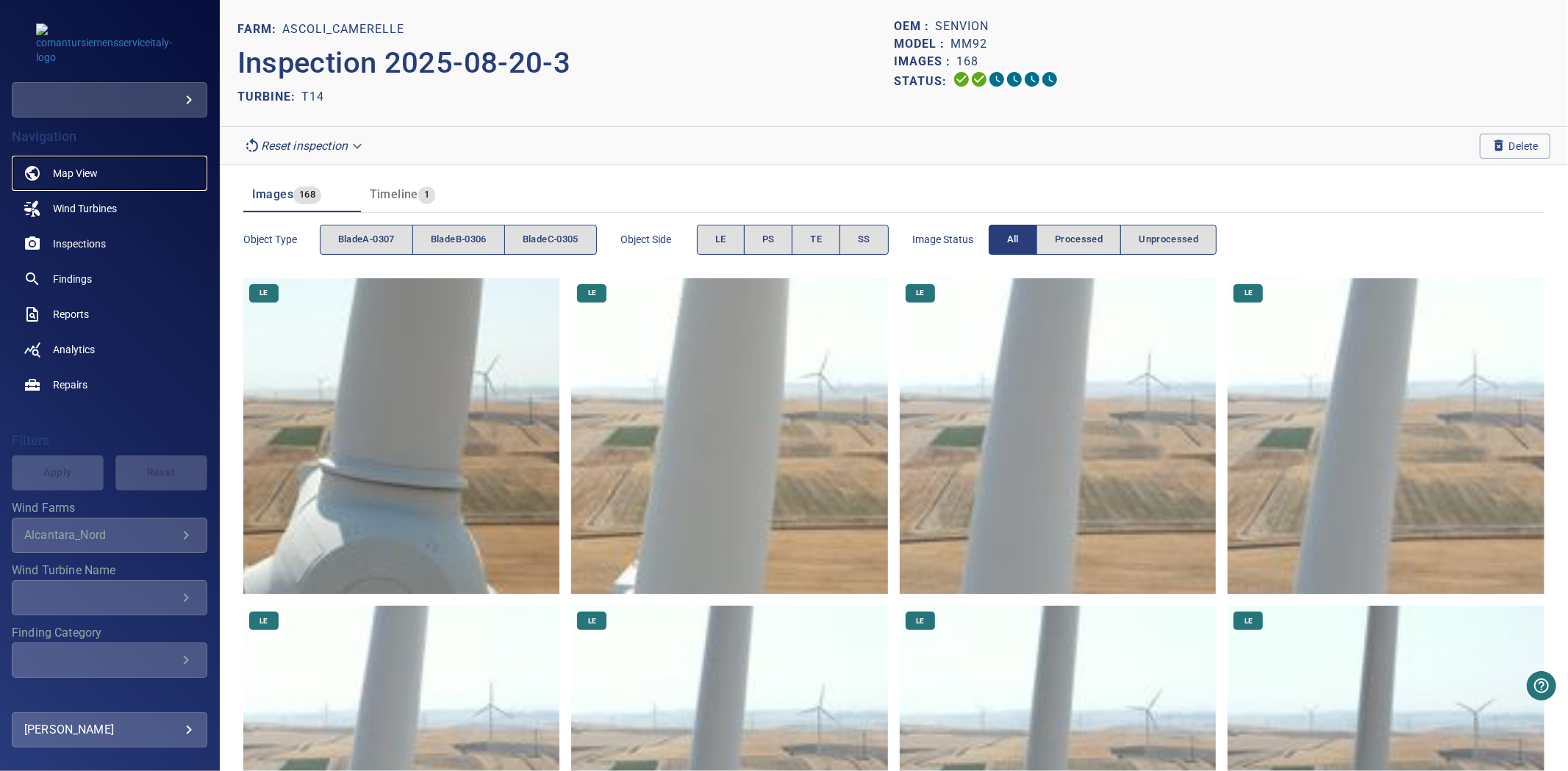
click at [50, 170] on link "Map View" at bounding box center [109, 174] width 196 height 36
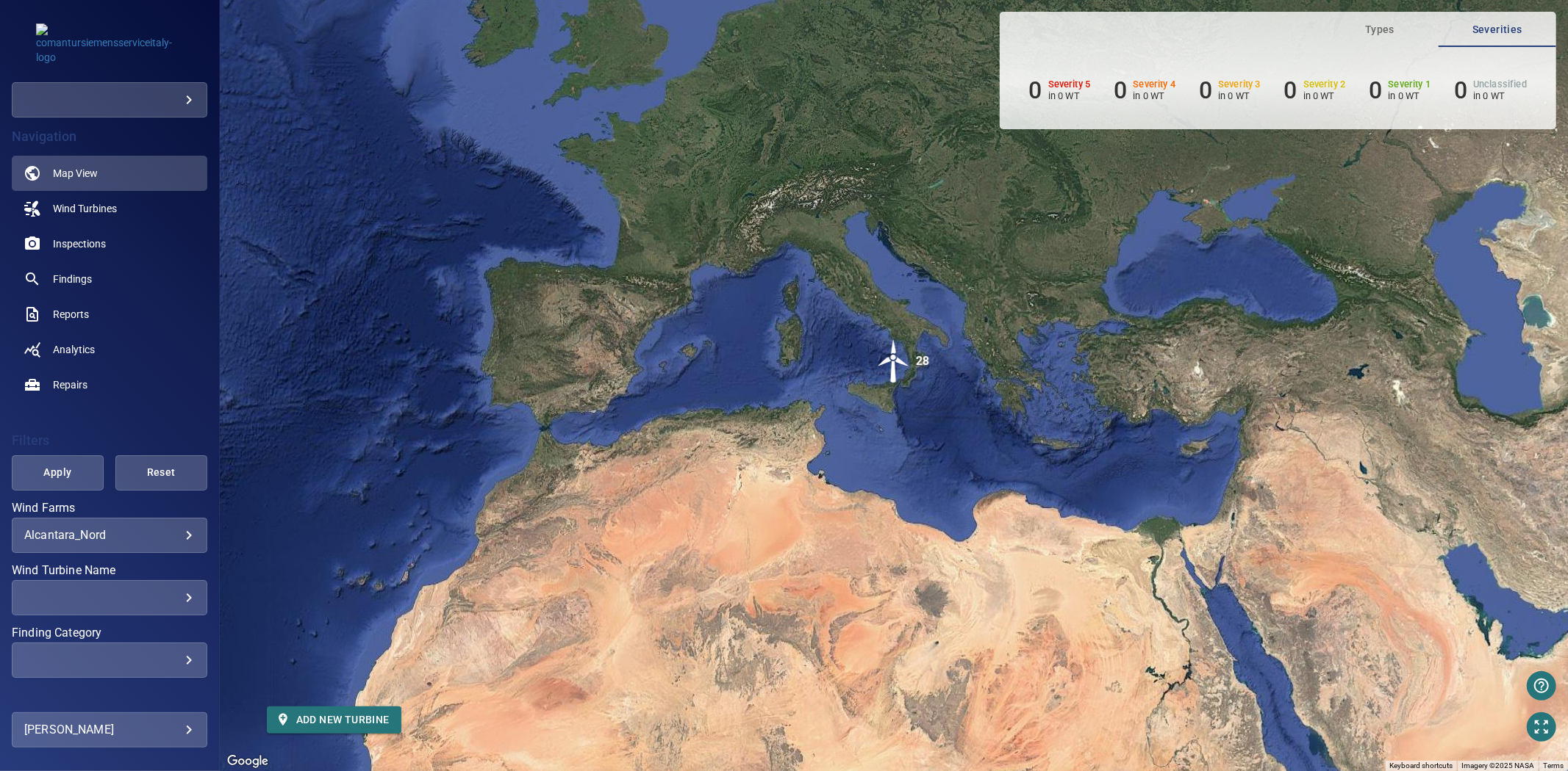
click at [783, 147] on div "To activate drag with keyboard, press Alt + Enter. Once in keyboard drag state,…" at bounding box center [894, 386] width 1348 height 771
click at [113, 551] on div "**********" at bounding box center [109, 535] width 196 height 36
click at [125, 545] on div "**********" at bounding box center [109, 535] width 196 height 36
click at [140, 538] on body "**********" at bounding box center [784, 386] width 1568 height 771
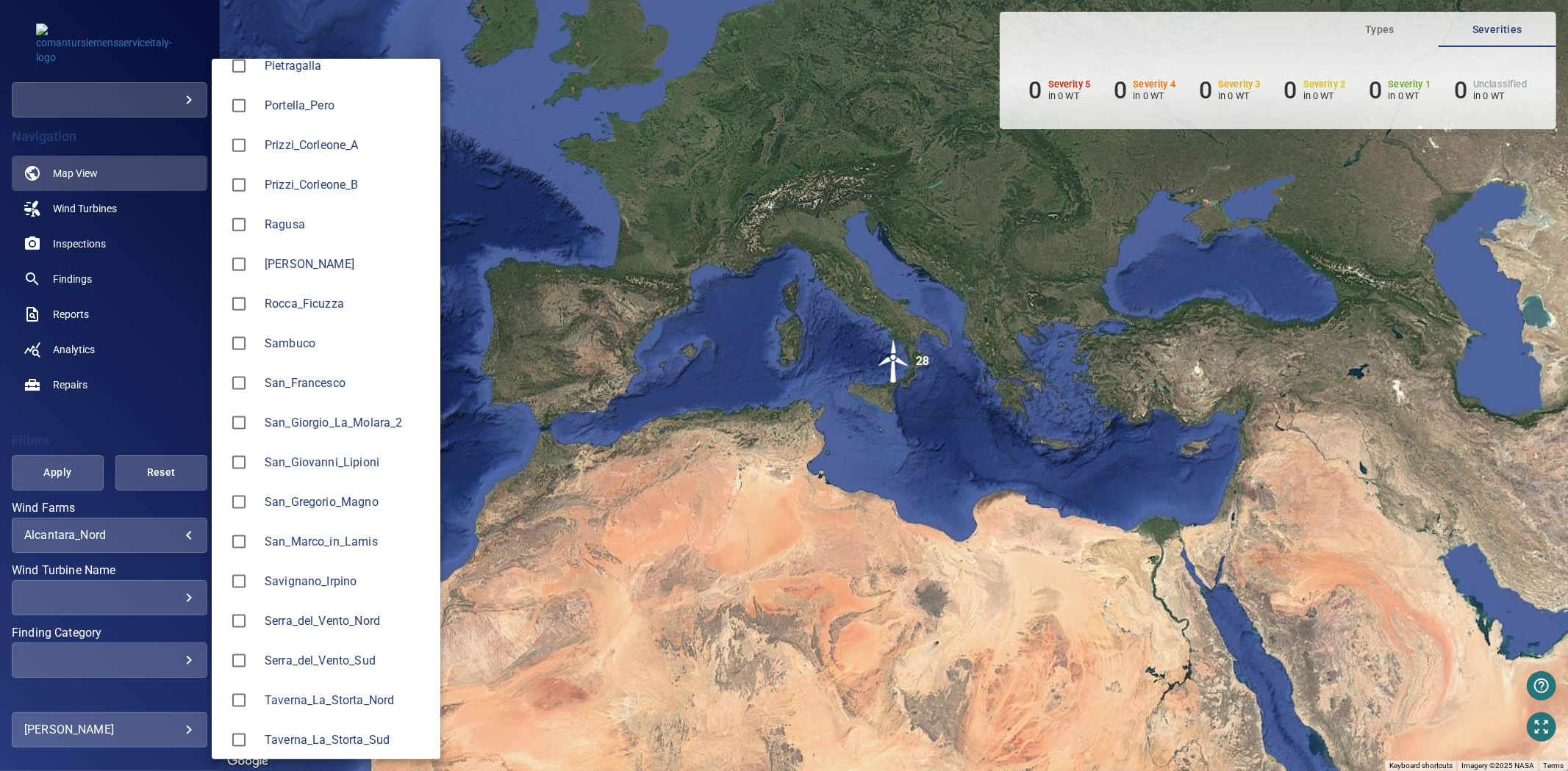
scroll to position [1569, 0]
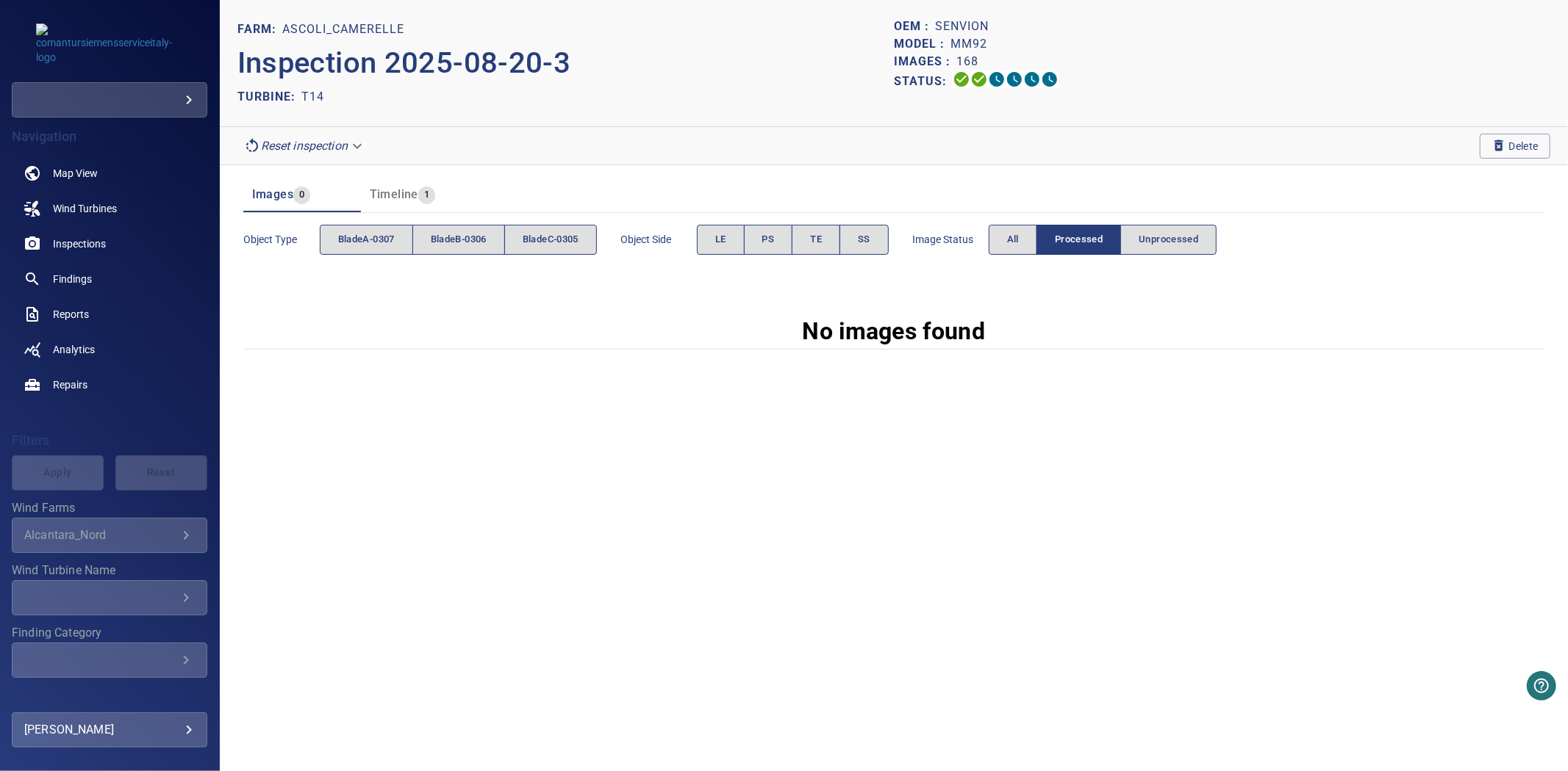
click at [988, 237] on span "Image Status" at bounding box center [951, 239] width 77 height 14
click at [988, 239] on span "Image Status" at bounding box center [951, 239] width 77 height 14
click at [1011, 243] on button "All" at bounding box center [1013, 240] width 48 height 30
